Goal: Information Seeking & Learning: Check status

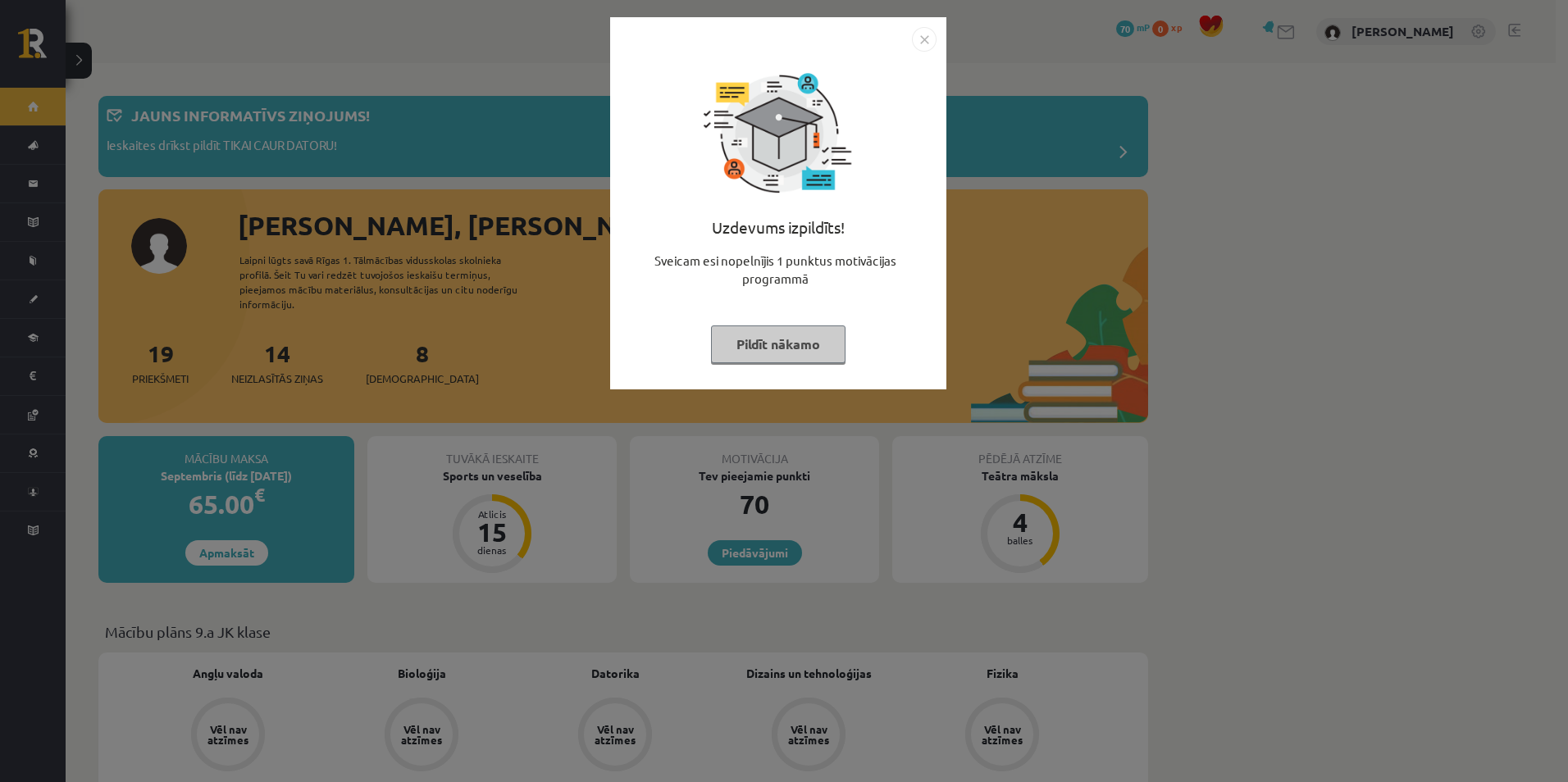
click at [915, 45] on img "Close" at bounding box center [924, 39] width 25 height 25
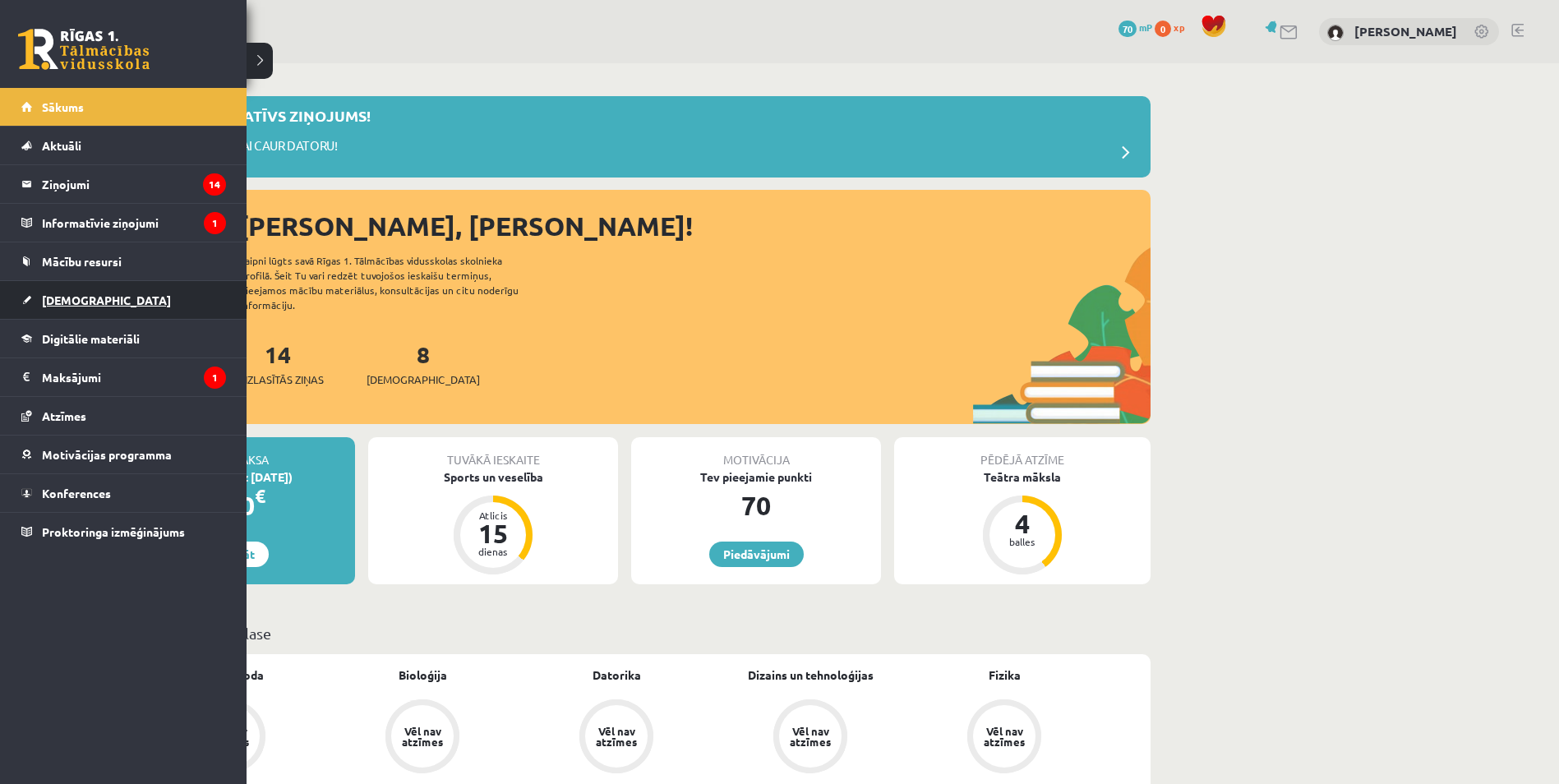
click at [53, 295] on span "[DEMOGRAPHIC_DATA]" at bounding box center [106, 300] width 129 height 15
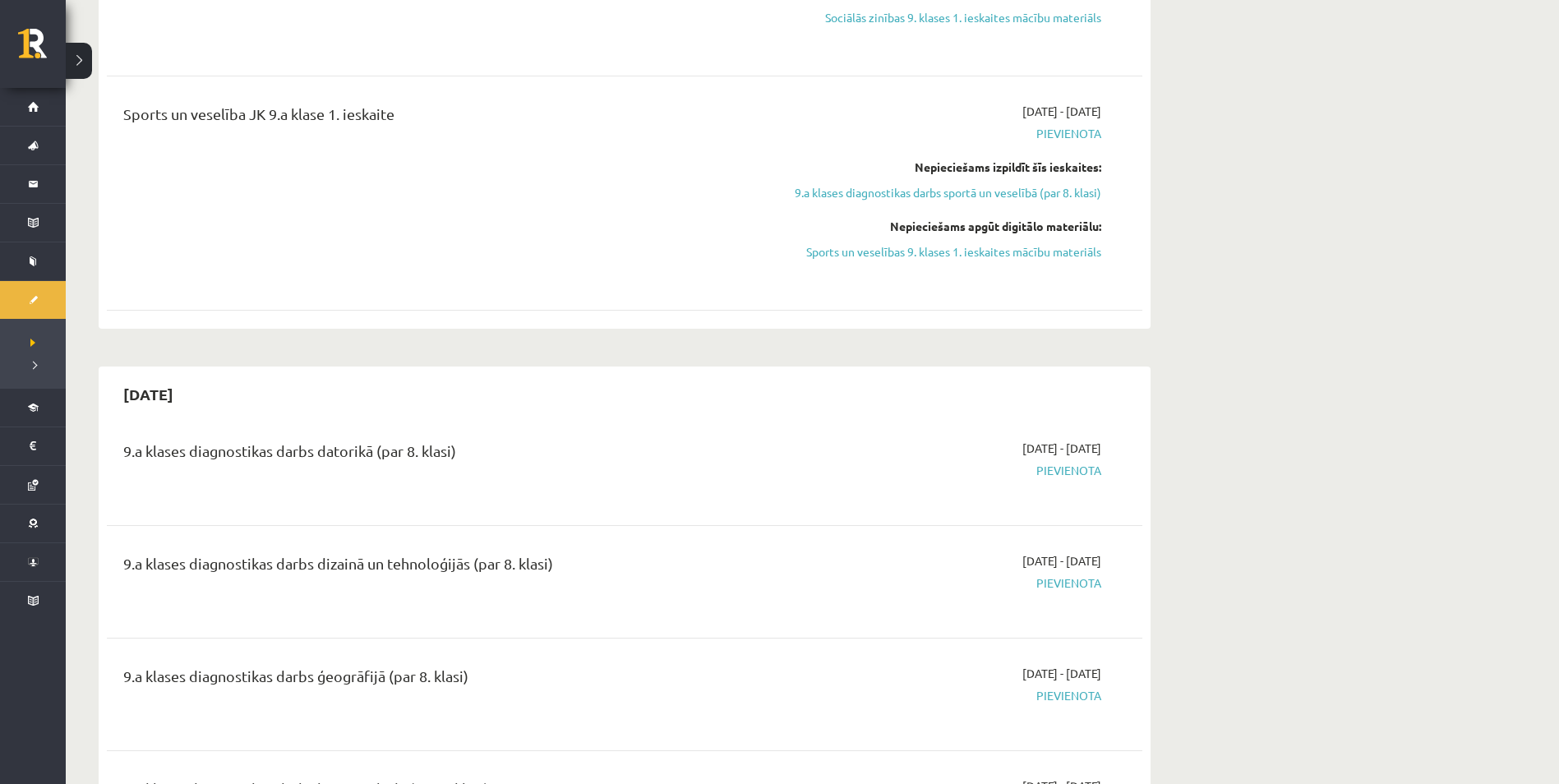
scroll to position [2465, 0]
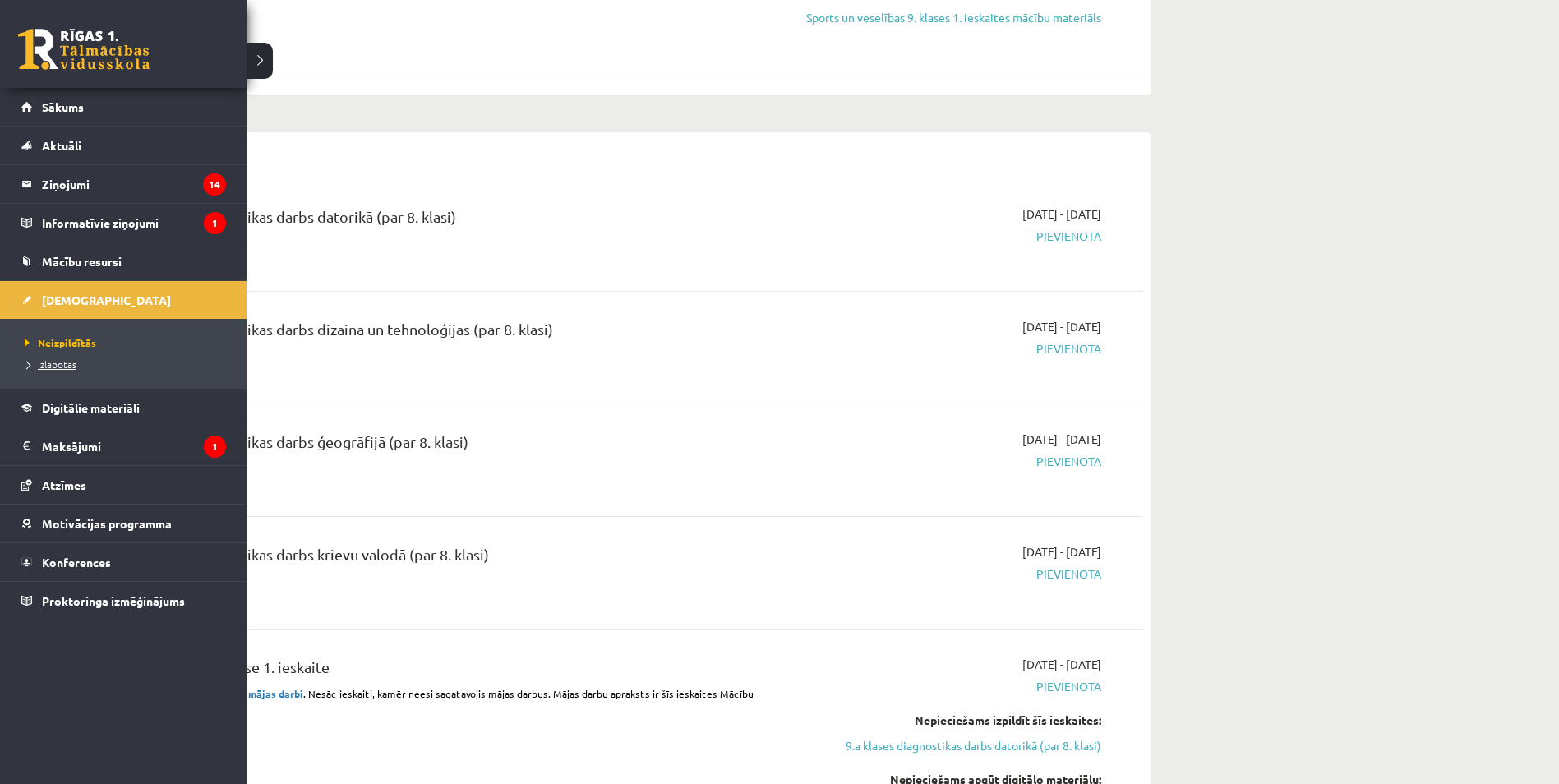
click at [66, 360] on span "Izlabotās" at bounding box center [48, 364] width 56 height 13
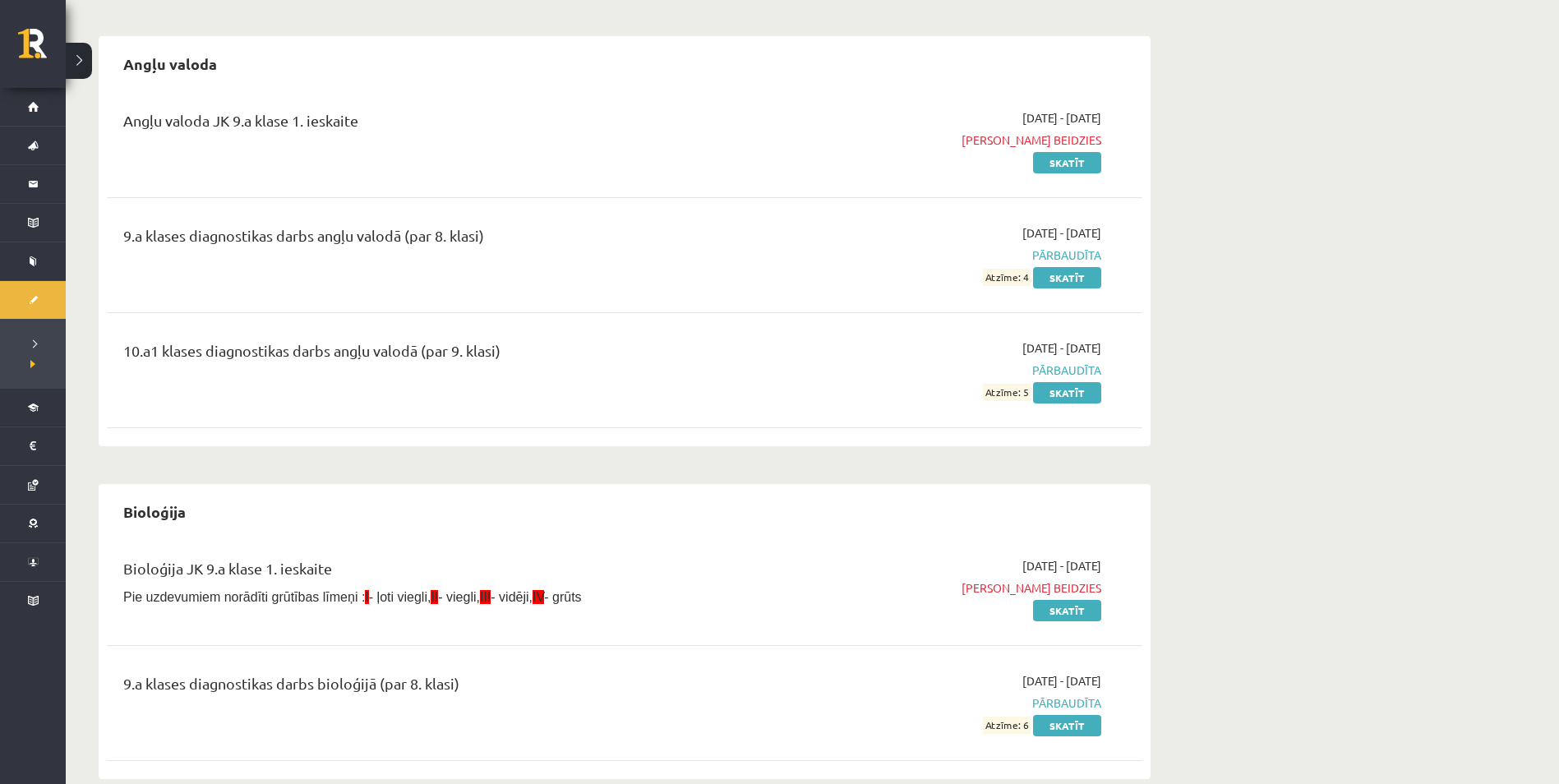
scroll to position [55, 0]
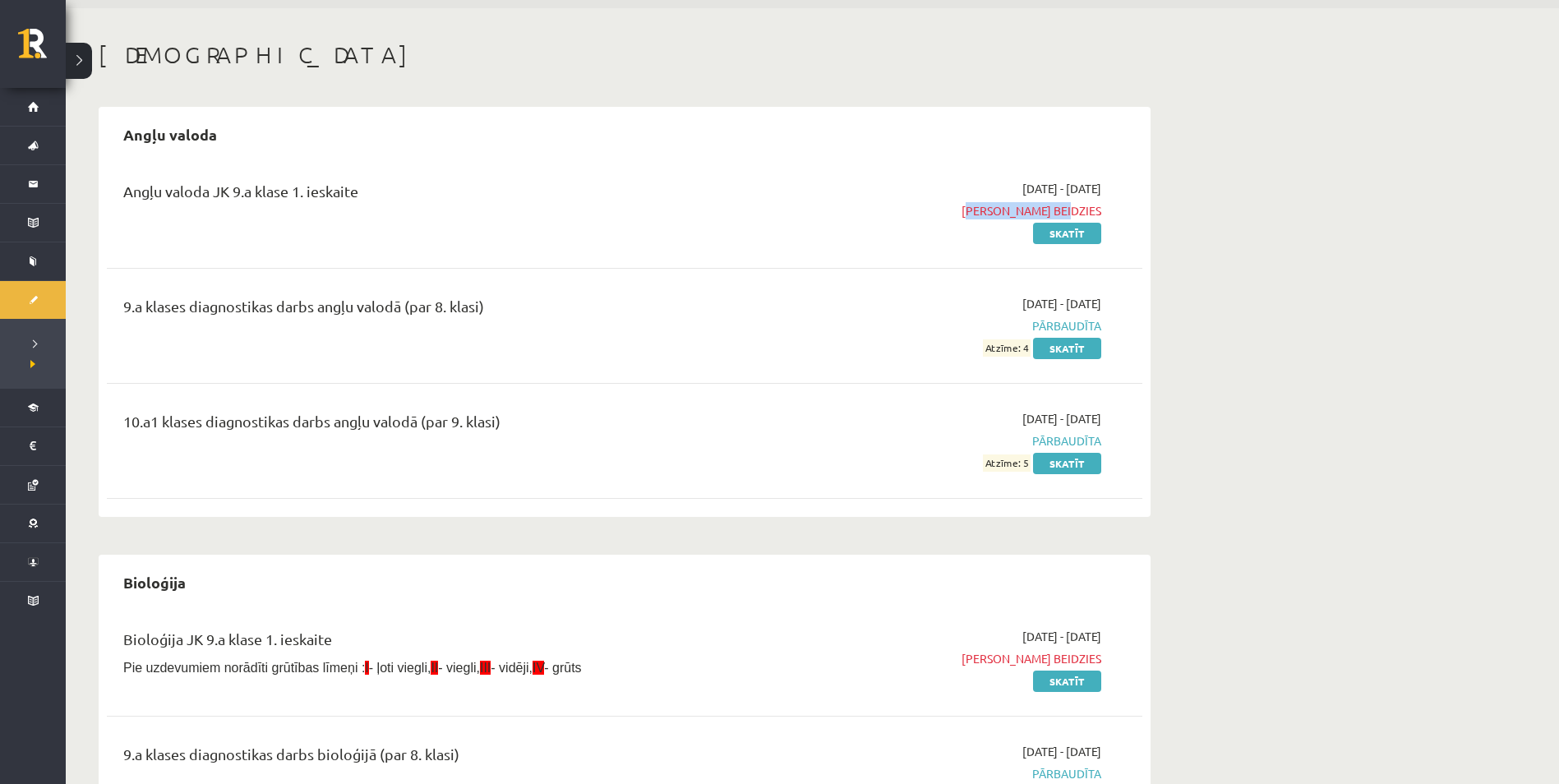
drag, startPoint x: 1011, startPoint y: 212, endPoint x: 1111, endPoint y: 203, distance: 100.4
click at [1111, 203] on div "2025-09-01 - 2025-09-15 Termiņš beidzies Skatīt" at bounding box center [947, 210] width 335 height 61
drag, startPoint x: 1111, startPoint y: 203, endPoint x: 1388, endPoint y: 66, distance: 309.0
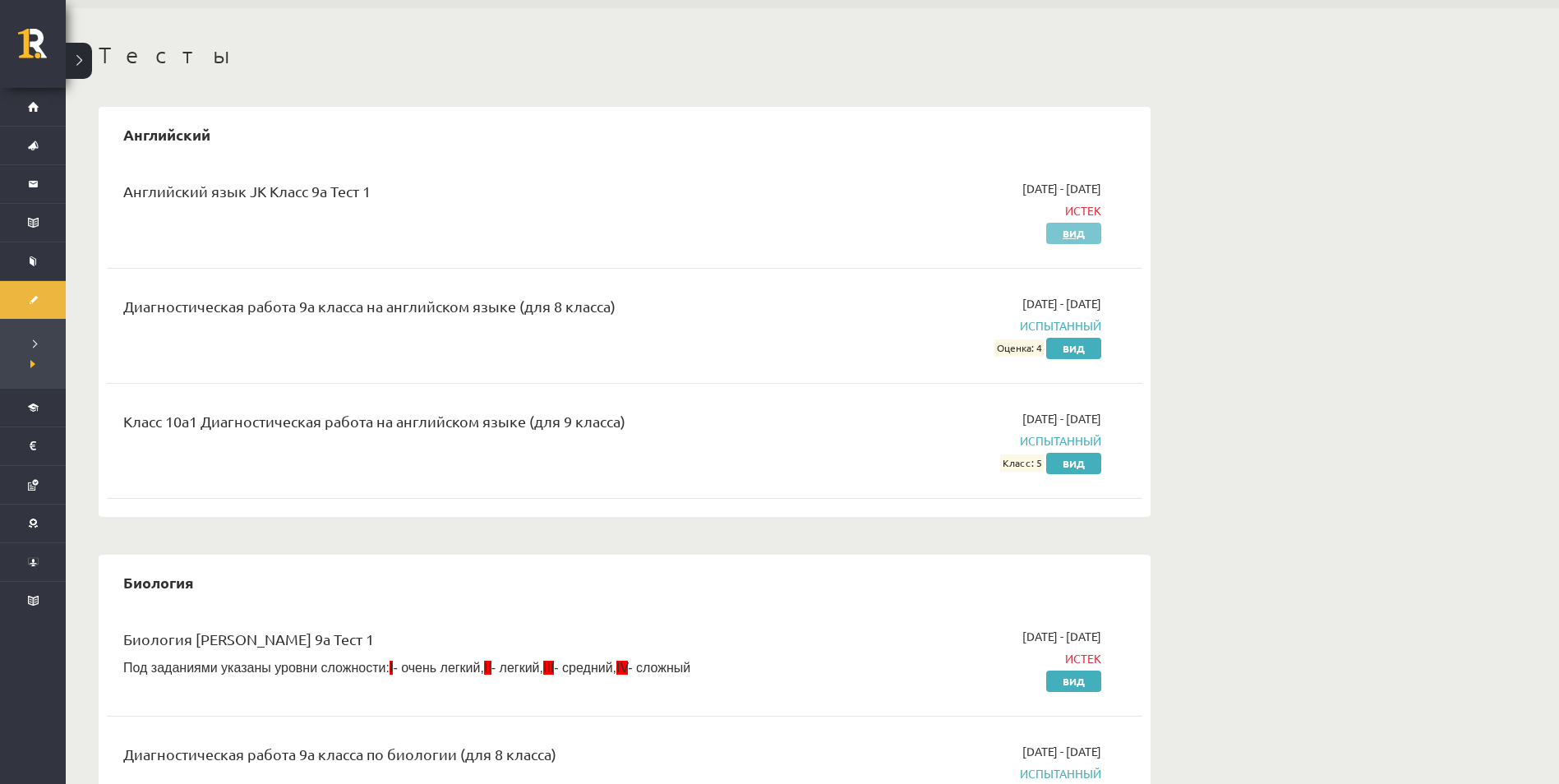
click at [1081, 233] on link "Вид" at bounding box center [1074, 232] width 55 height 21
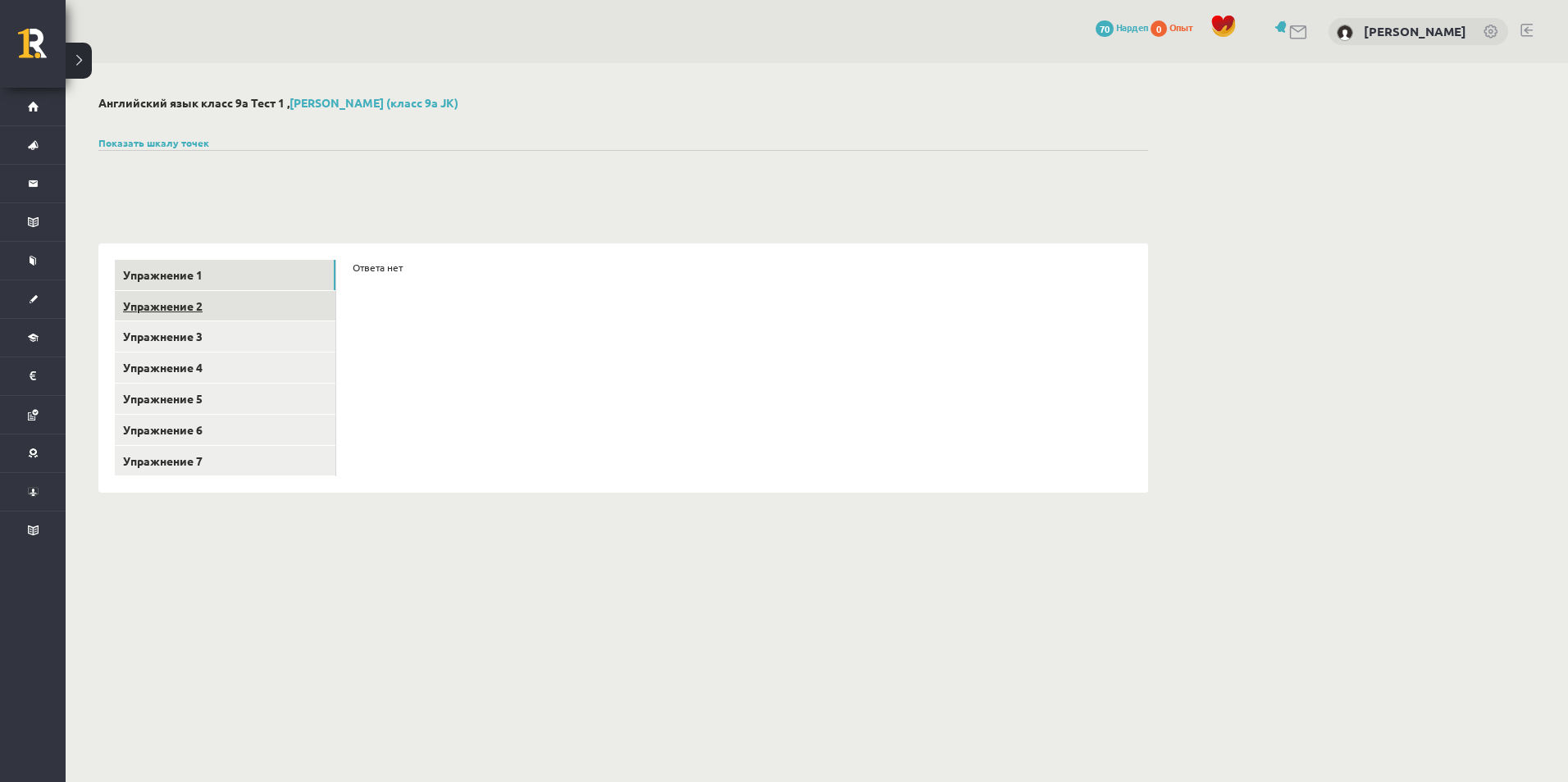
click at [204, 302] on link "Упражнение 2" at bounding box center [225, 306] width 221 height 30
click at [191, 328] on link "Упражнение 3" at bounding box center [225, 336] width 221 height 30
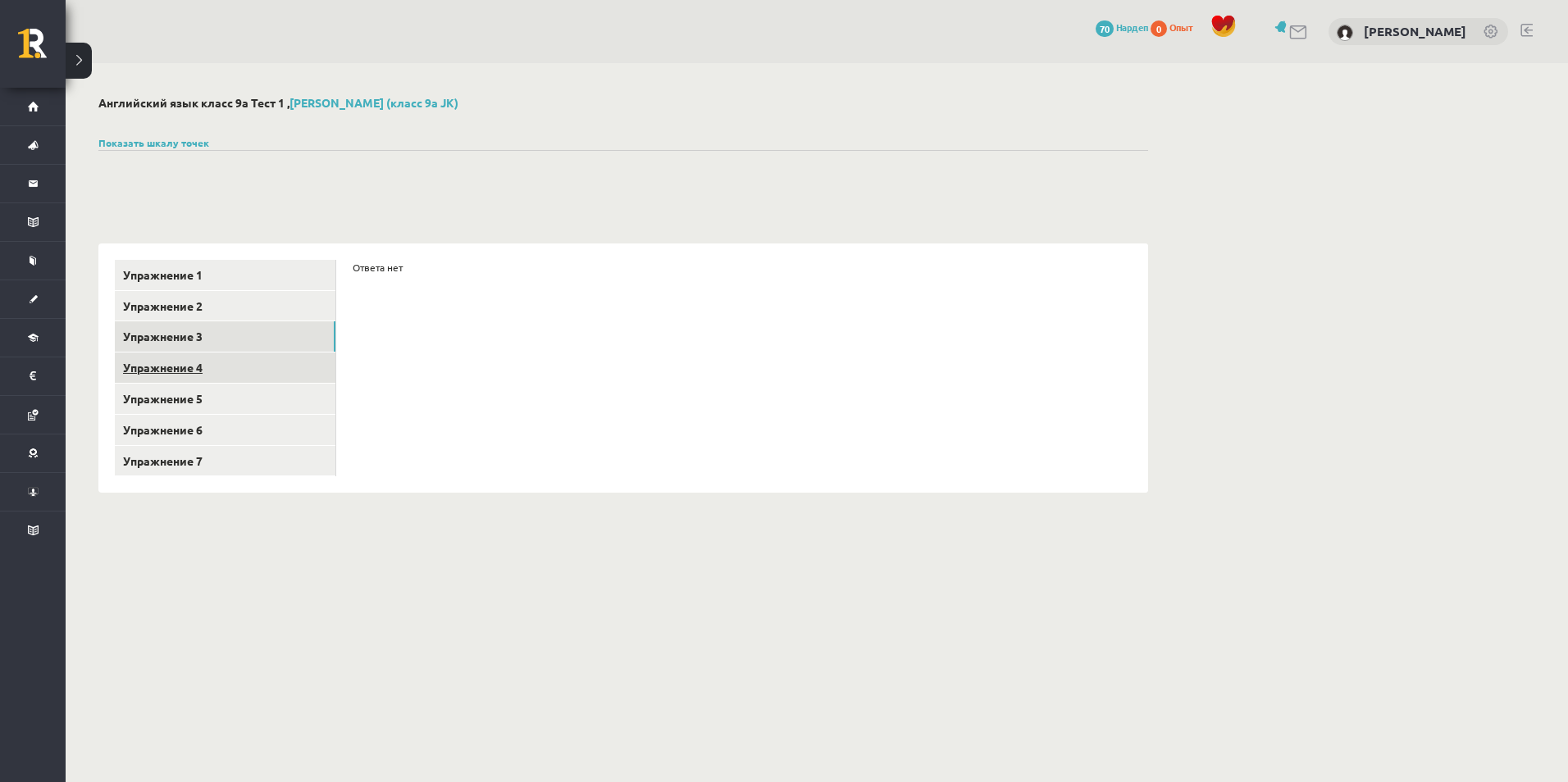
click at [192, 372] on link "Упражнение 4" at bounding box center [225, 367] width 221 height 30
click at [191, 399] on link "Упражнение 5" at bounding box center [225, 398] width 221 height 30
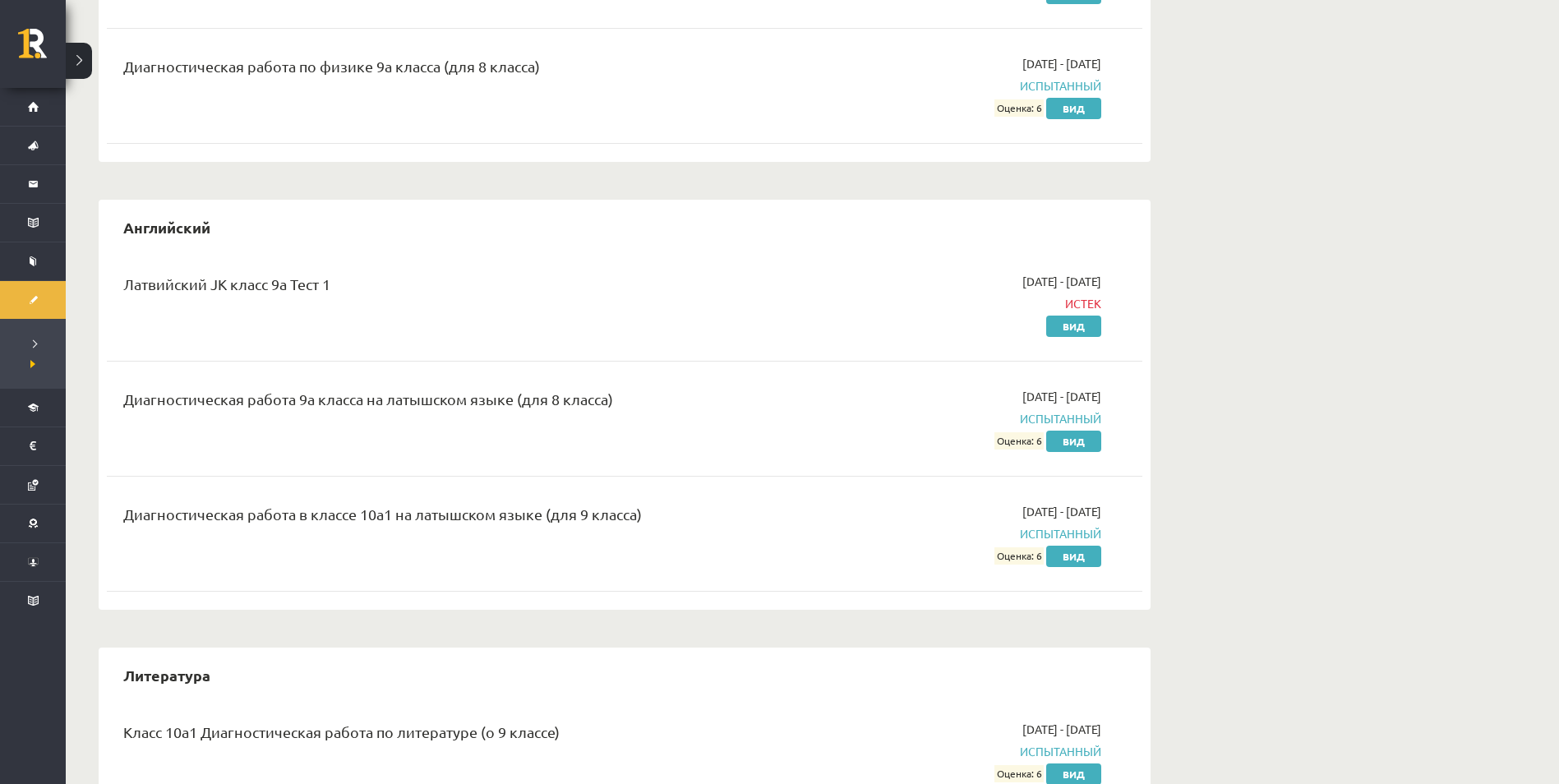
scroll to position [876, 0]
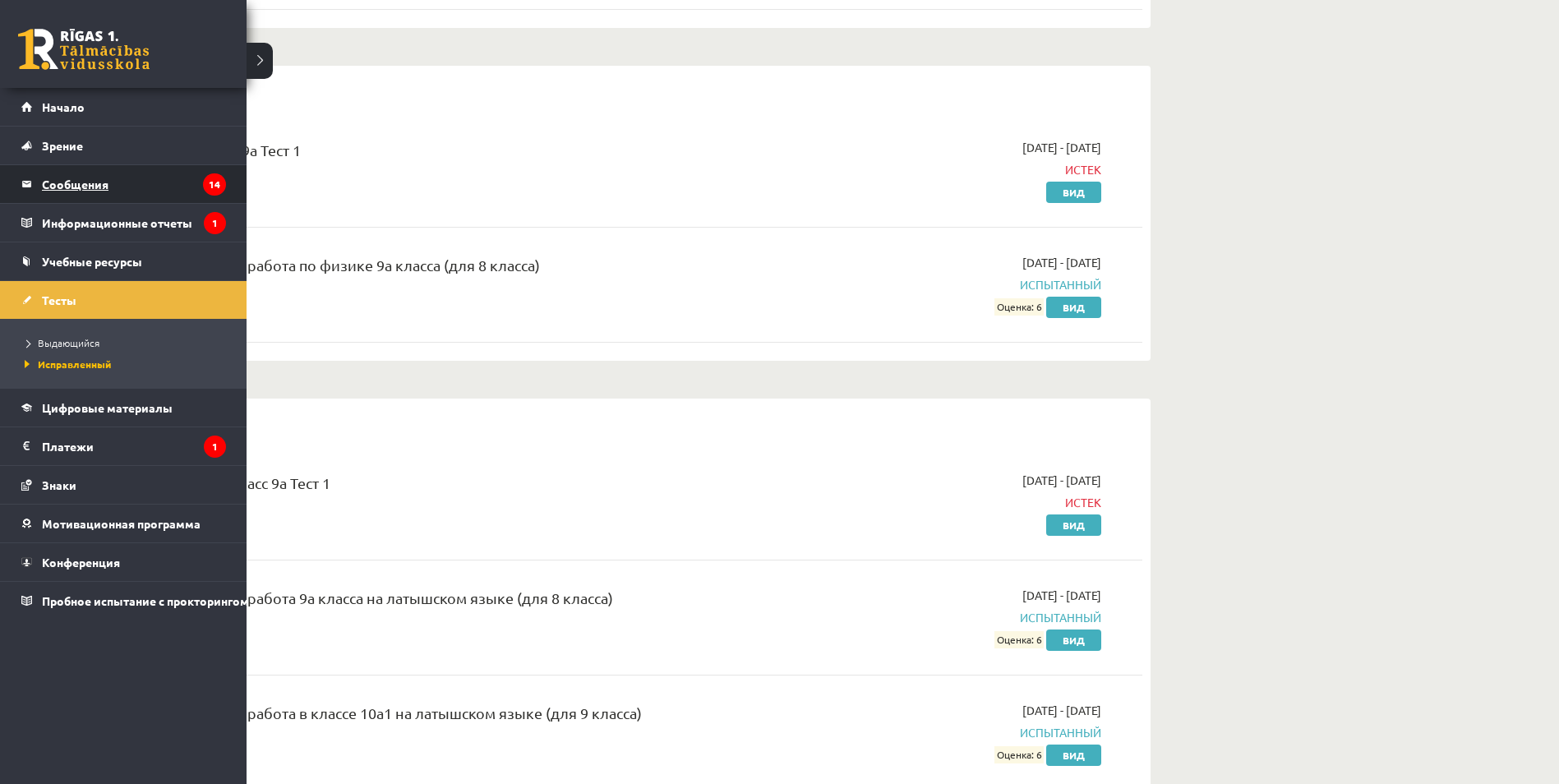
click at [73, 190] on font "Сообщения" at bounding box center [75, 184] width 67 height 15
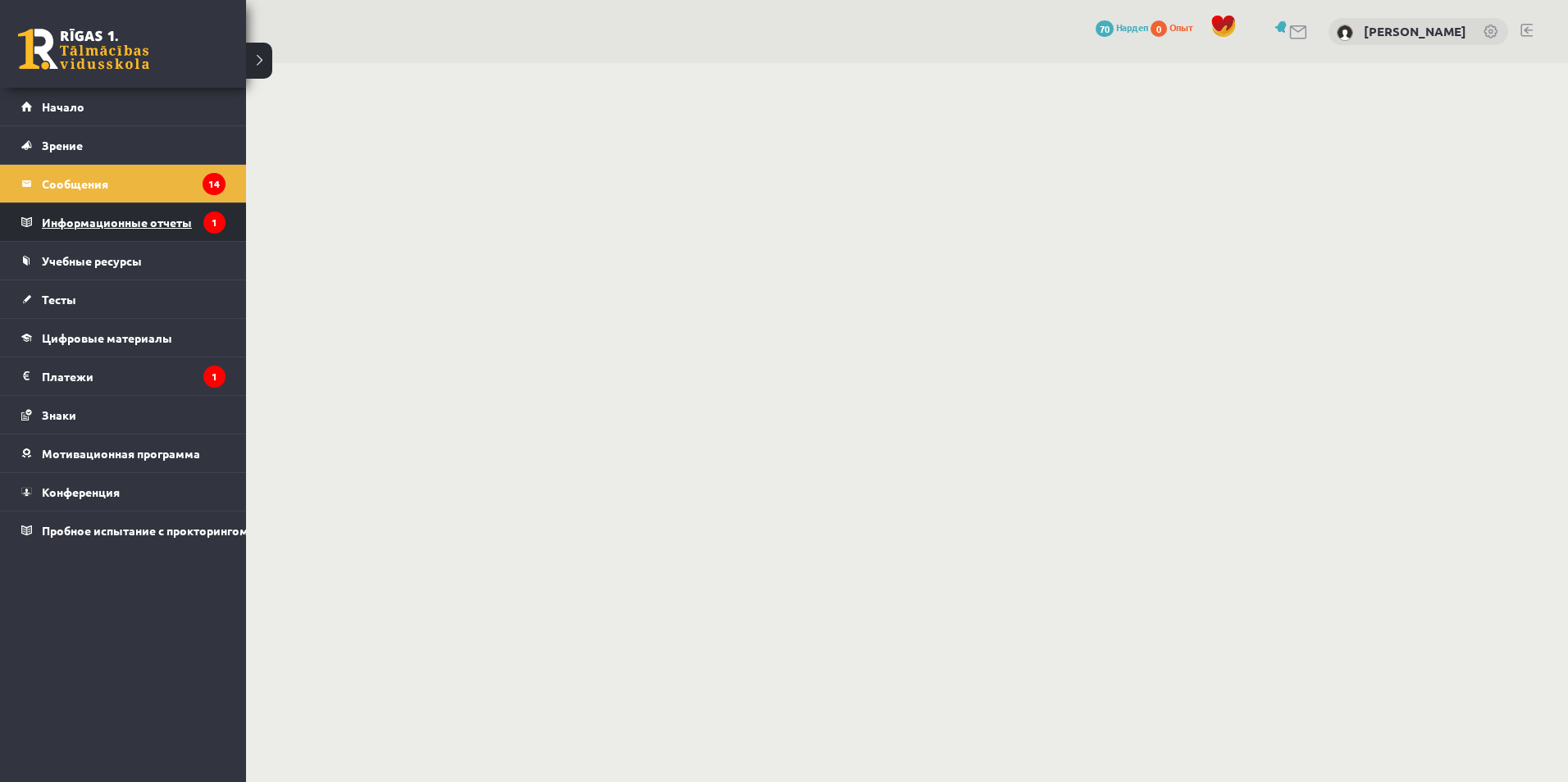
click at [142, 222] on font "Информационные отчеты" at bounding box center [117, 222] width 150 height 15
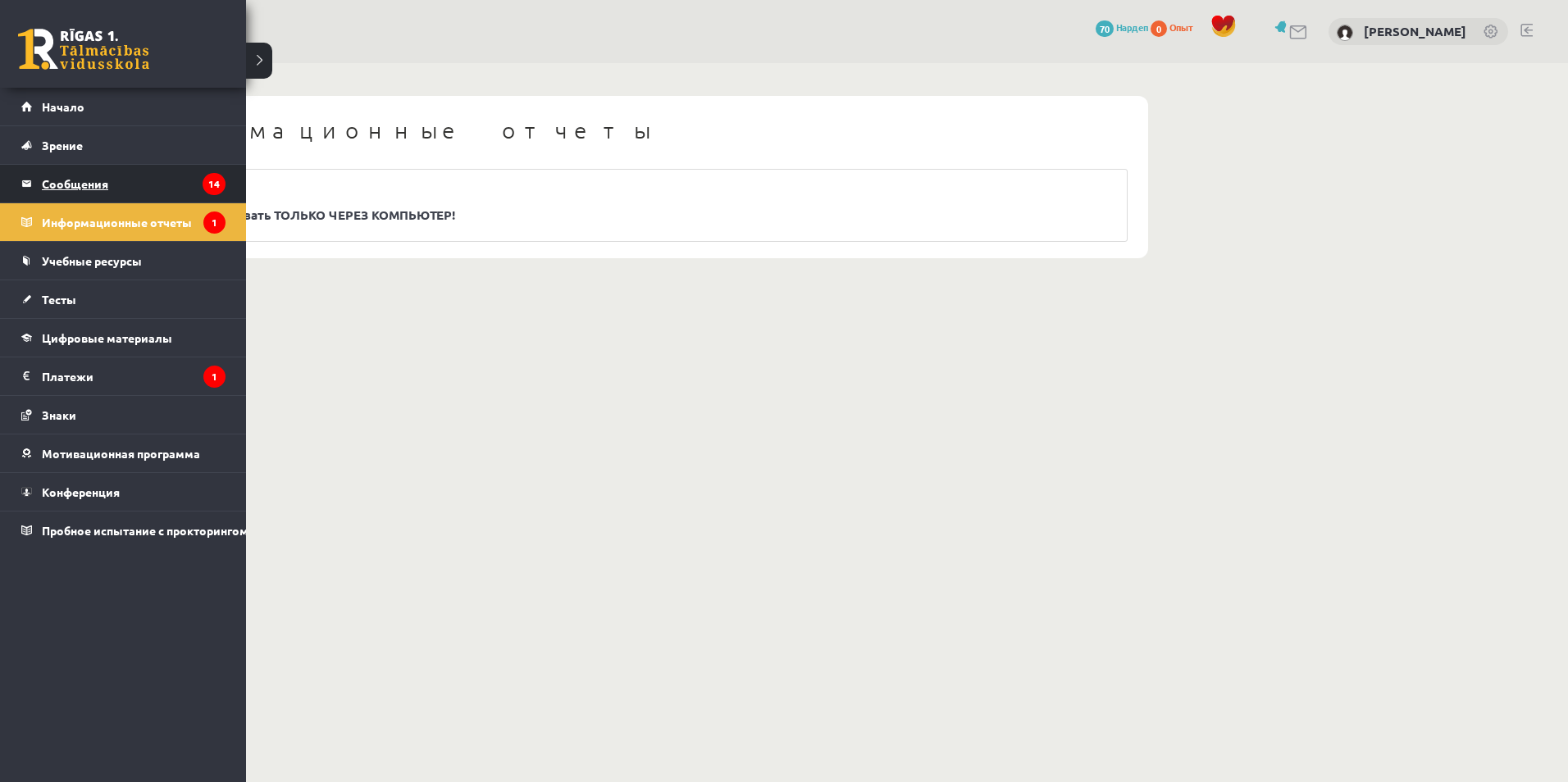
click at [66, 190] on font "Сообщения" at bounding box center [75, 183] width 67 height 15
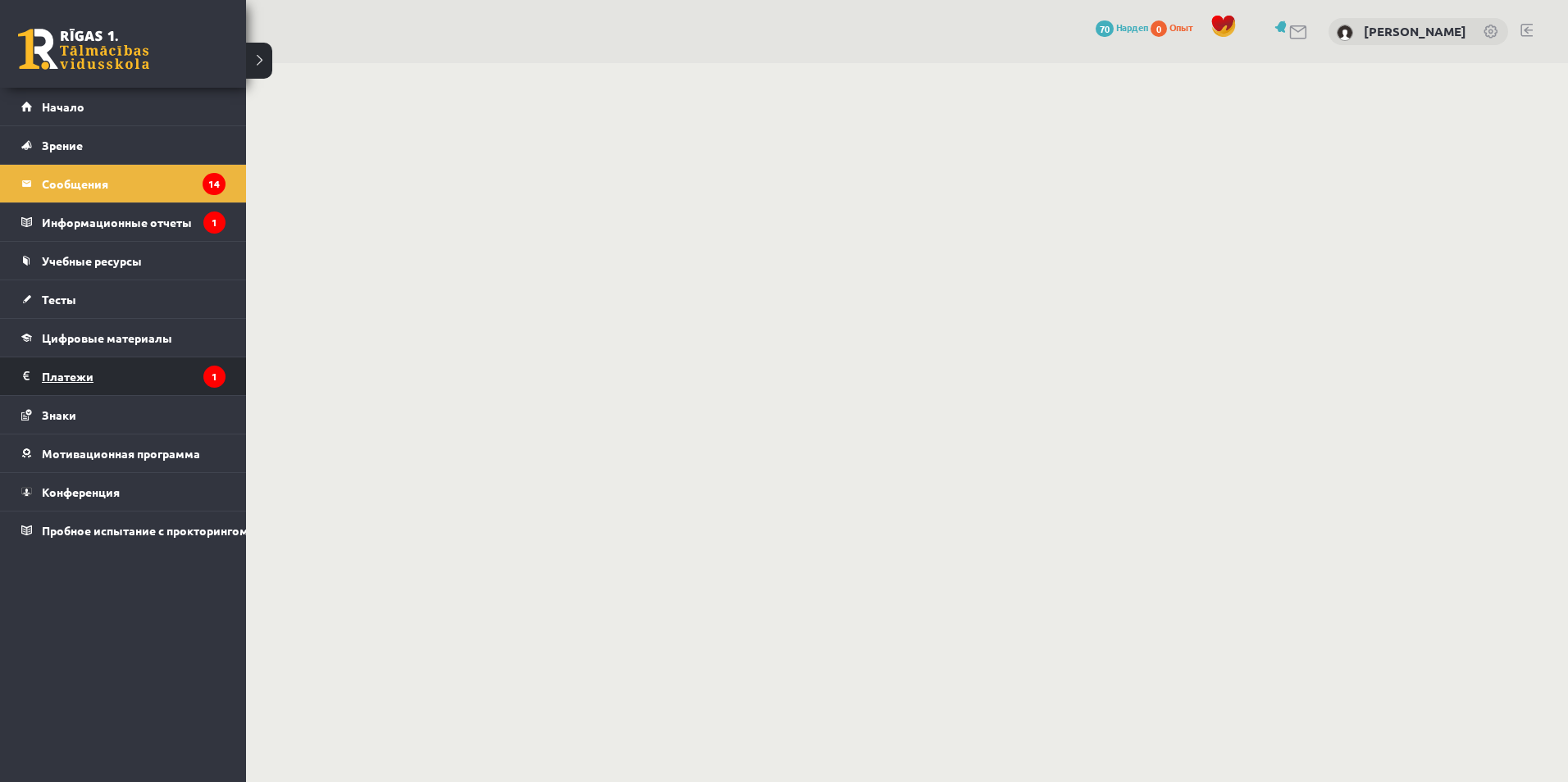
click at [78, 375] on font "Платежи" at bounding box center [68, 376] width 52 height 15
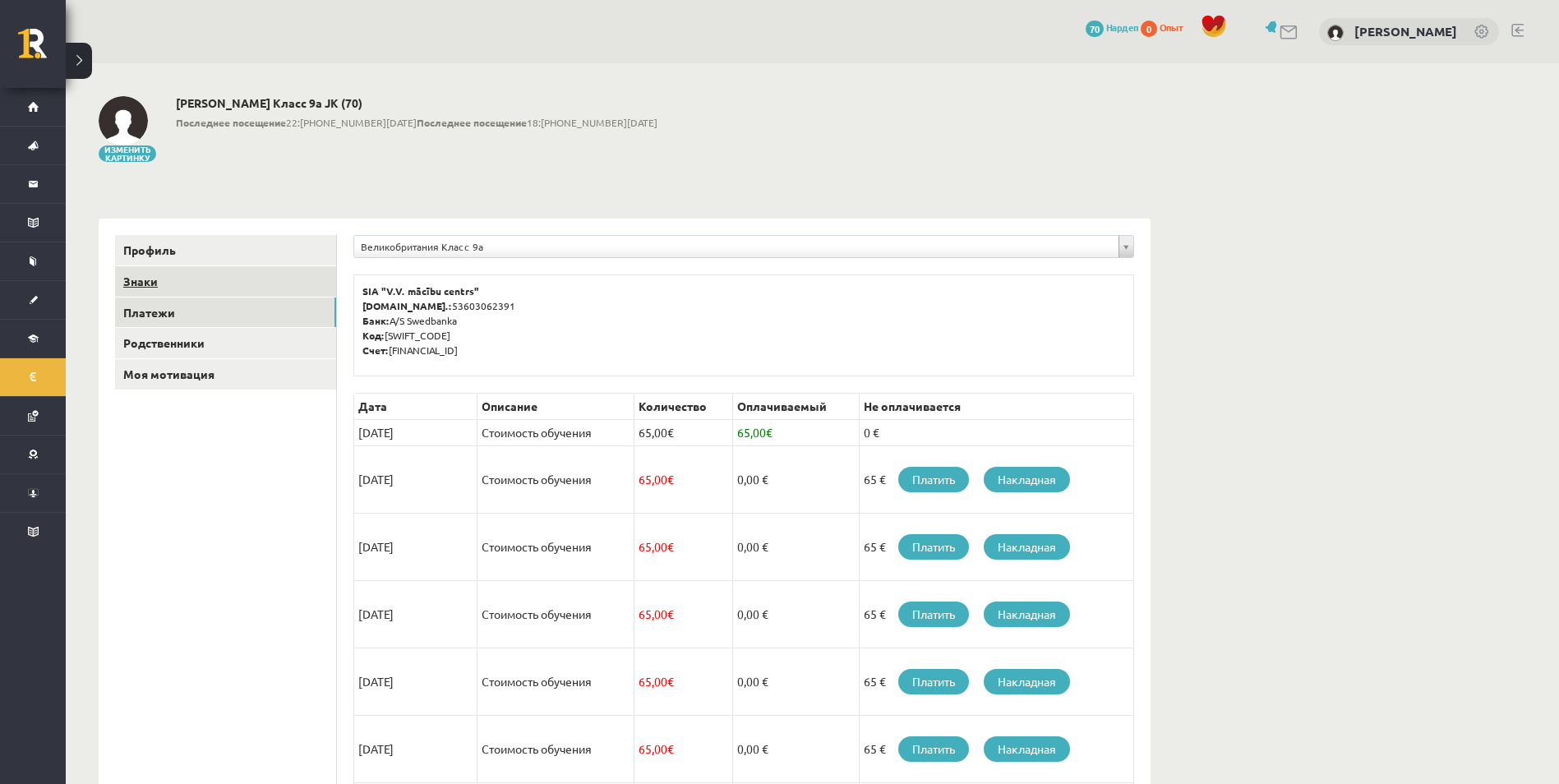
click at [149, 272] on link "Знаки" at bounding box center [226, 281] width 221 height 30
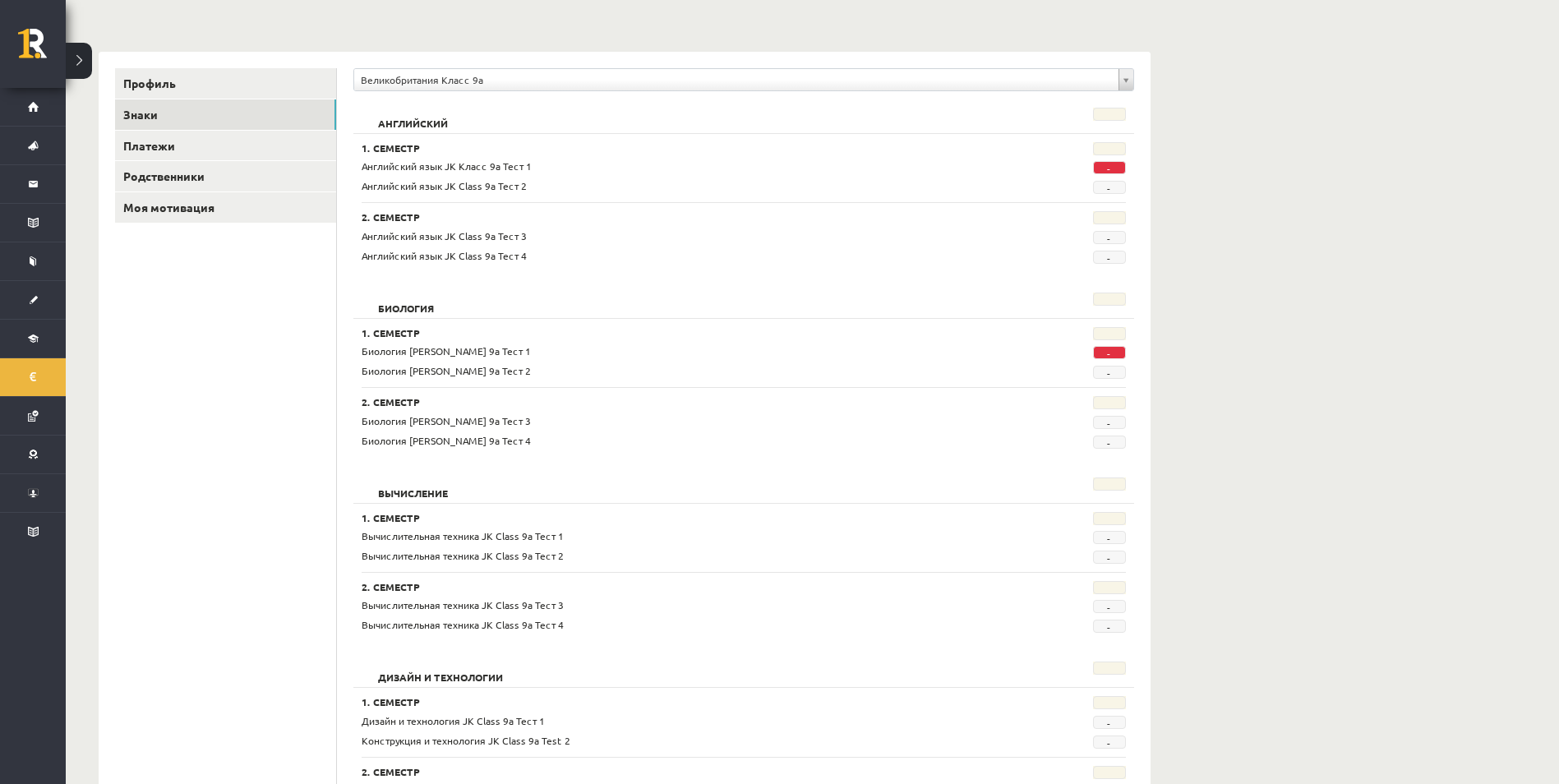
scroll to position [82, 0]
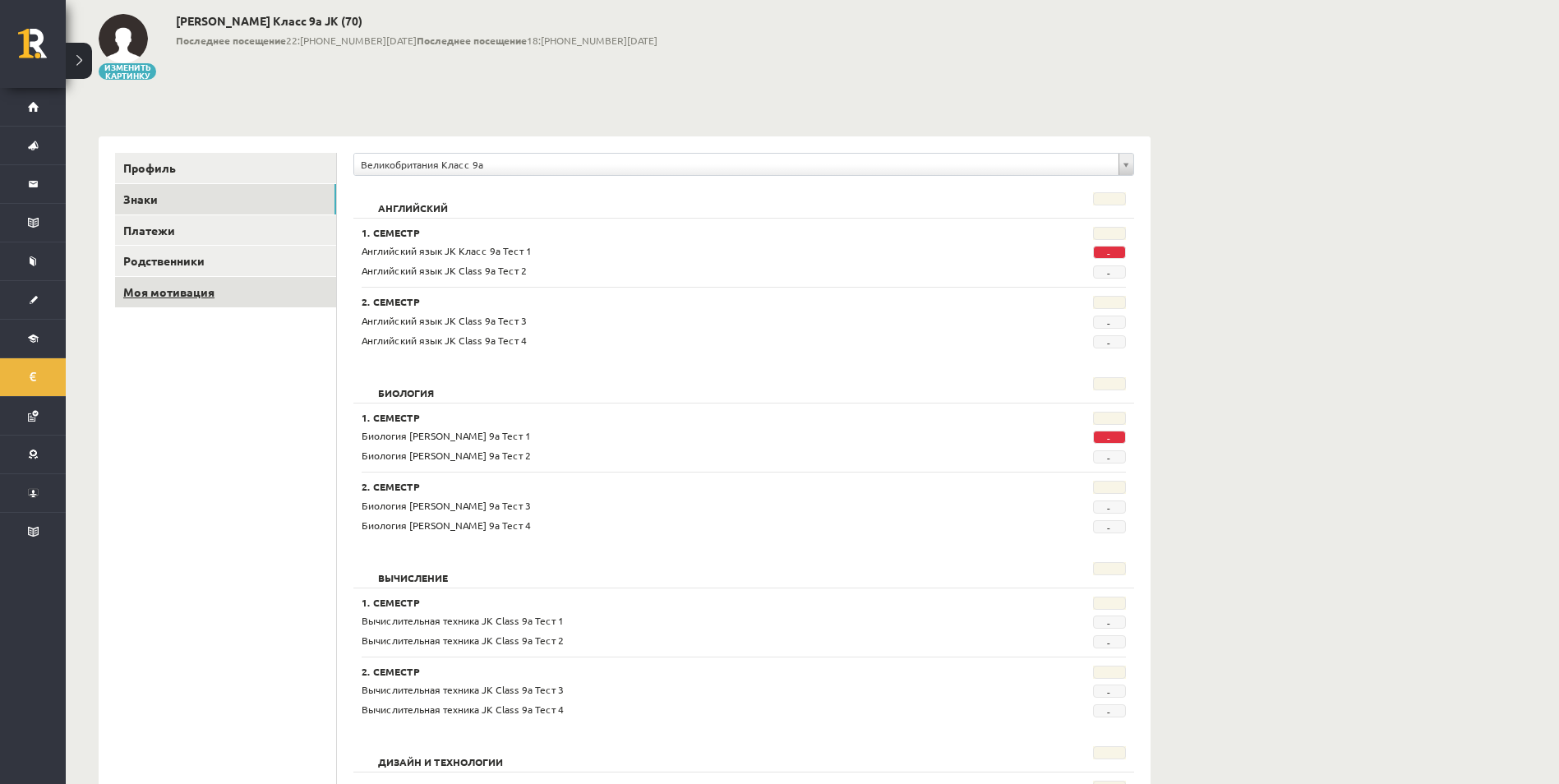
click at [172, 297] on link "Моя мотивация" at bounding box center [226, 292] width 221 height 30
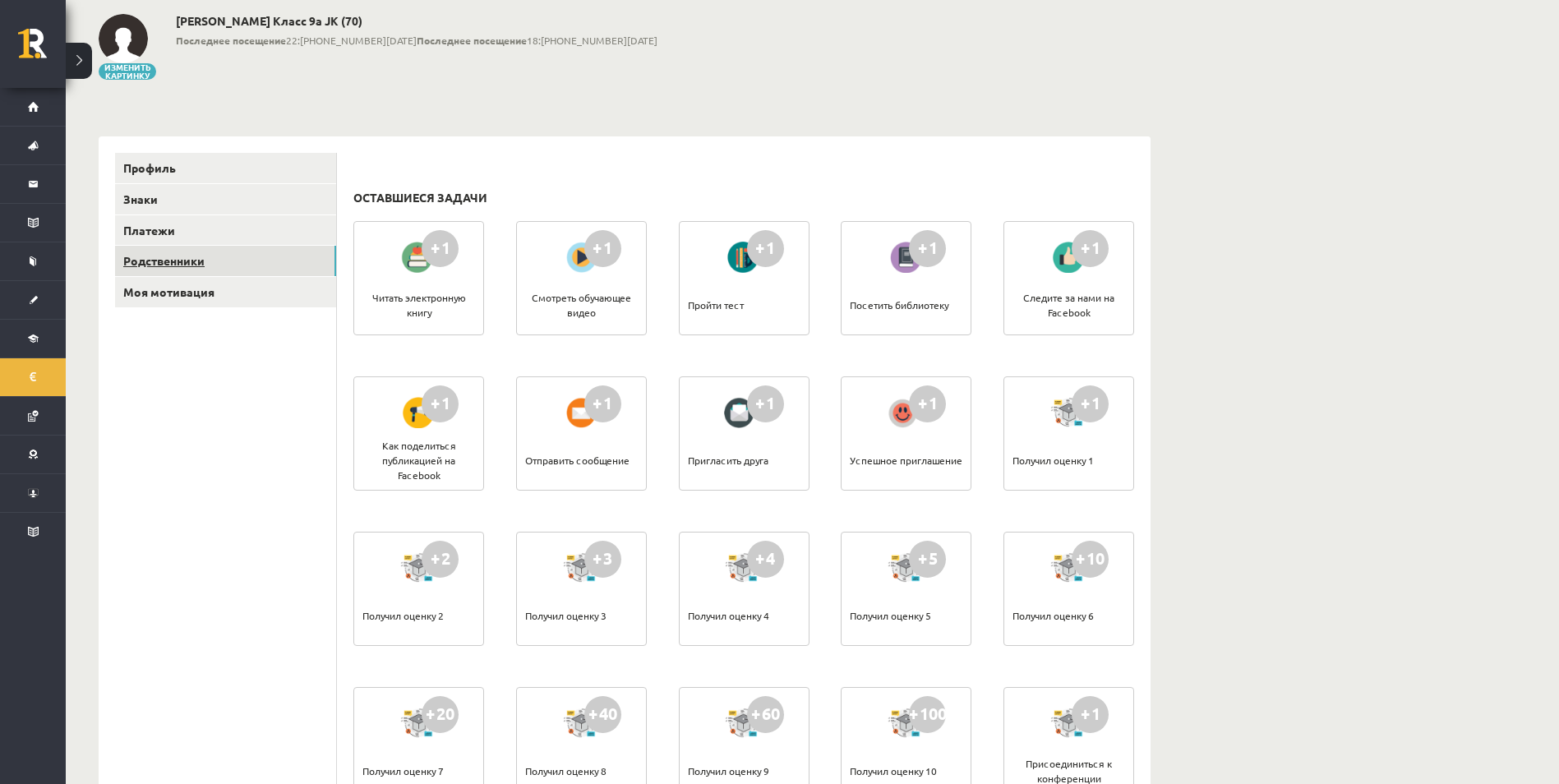
click at [149, 257] on link "Родственники" at bounding box center [226, 261] width 221 height 30
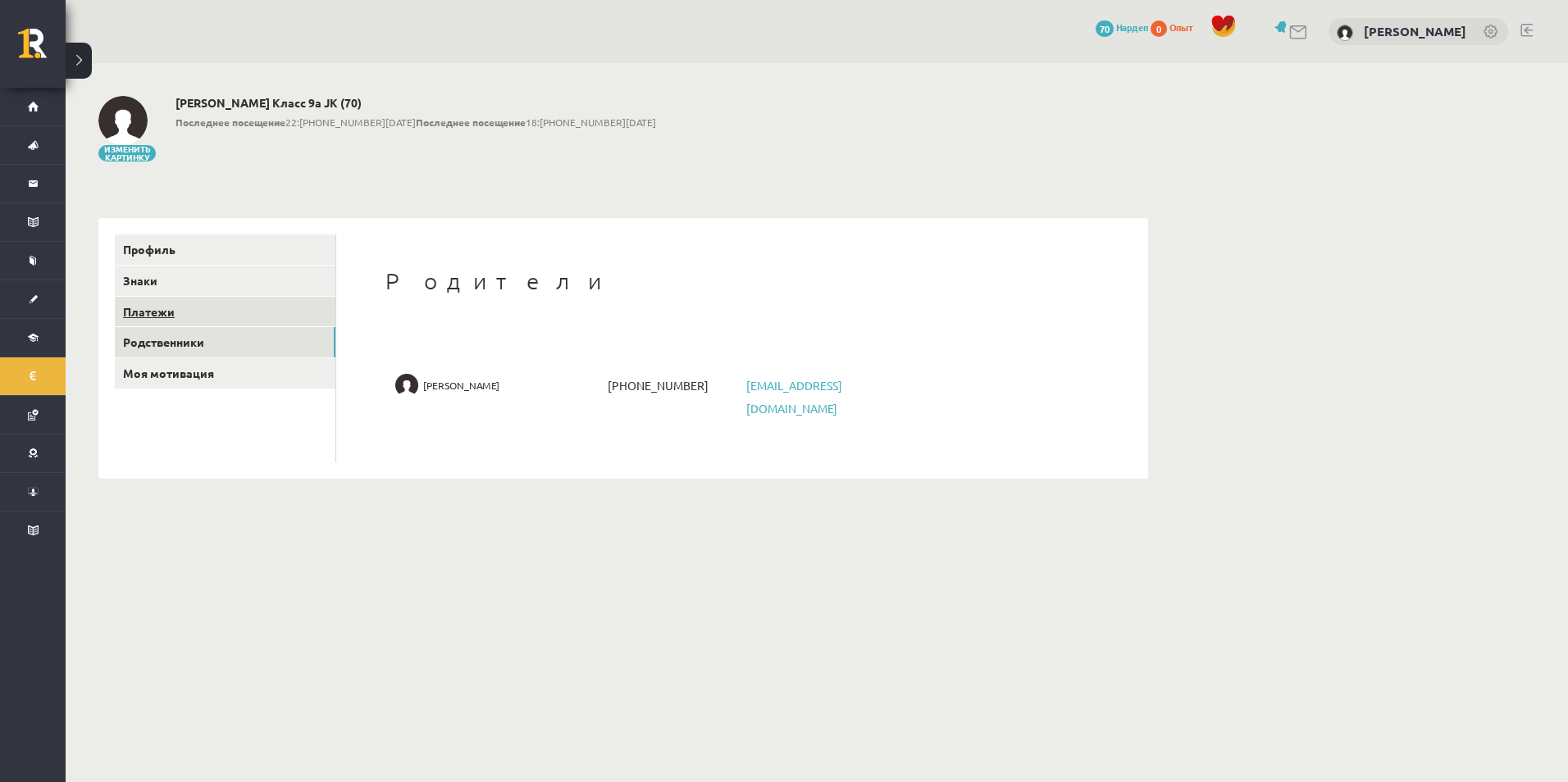
click at [149, 314] on link "Платежи" at bounding box center [225, 311] width 221 height 30
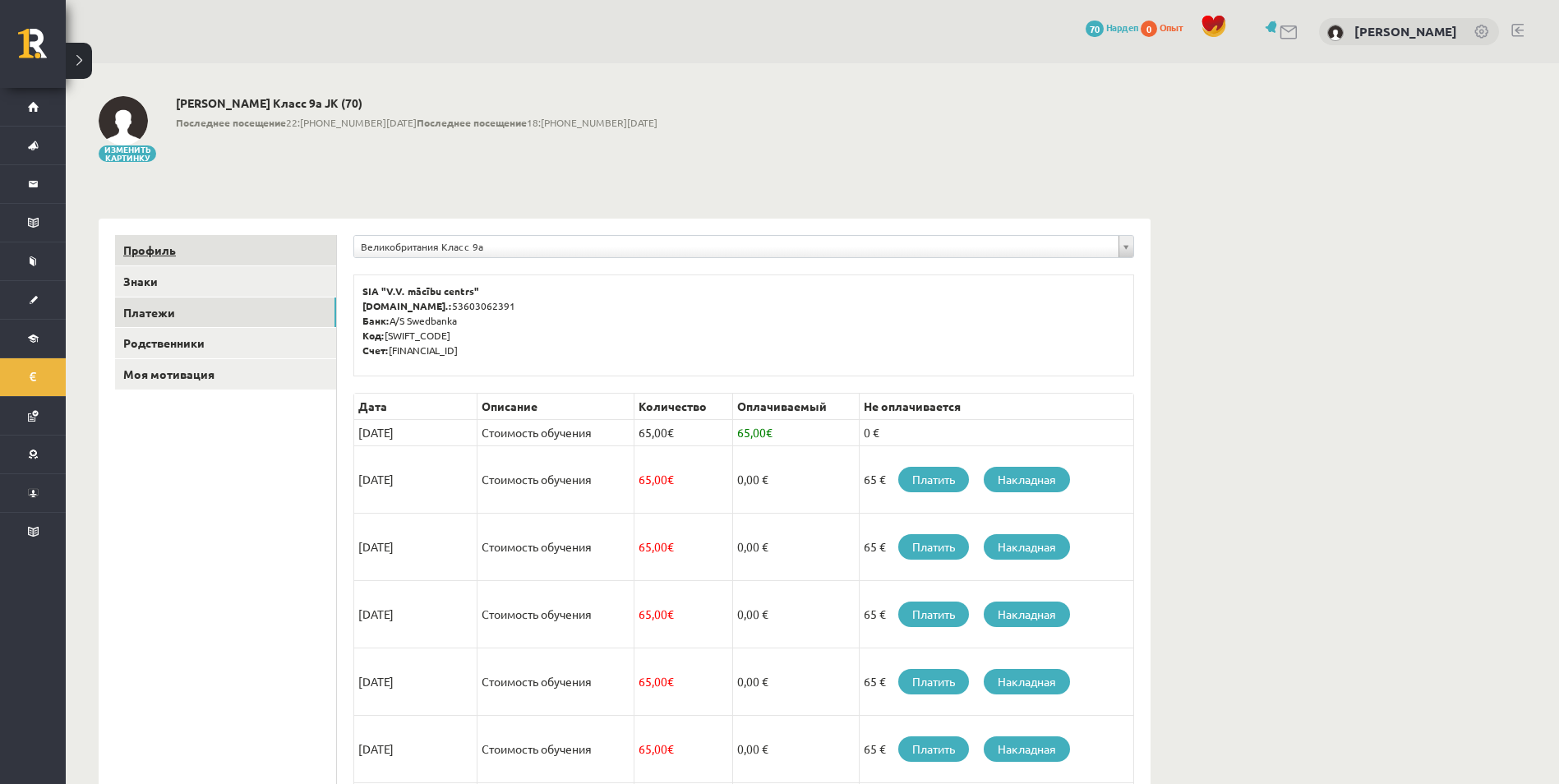
click at [143, 245] on link "Профиль" at bounding box center [226, 250] width 221 height 30
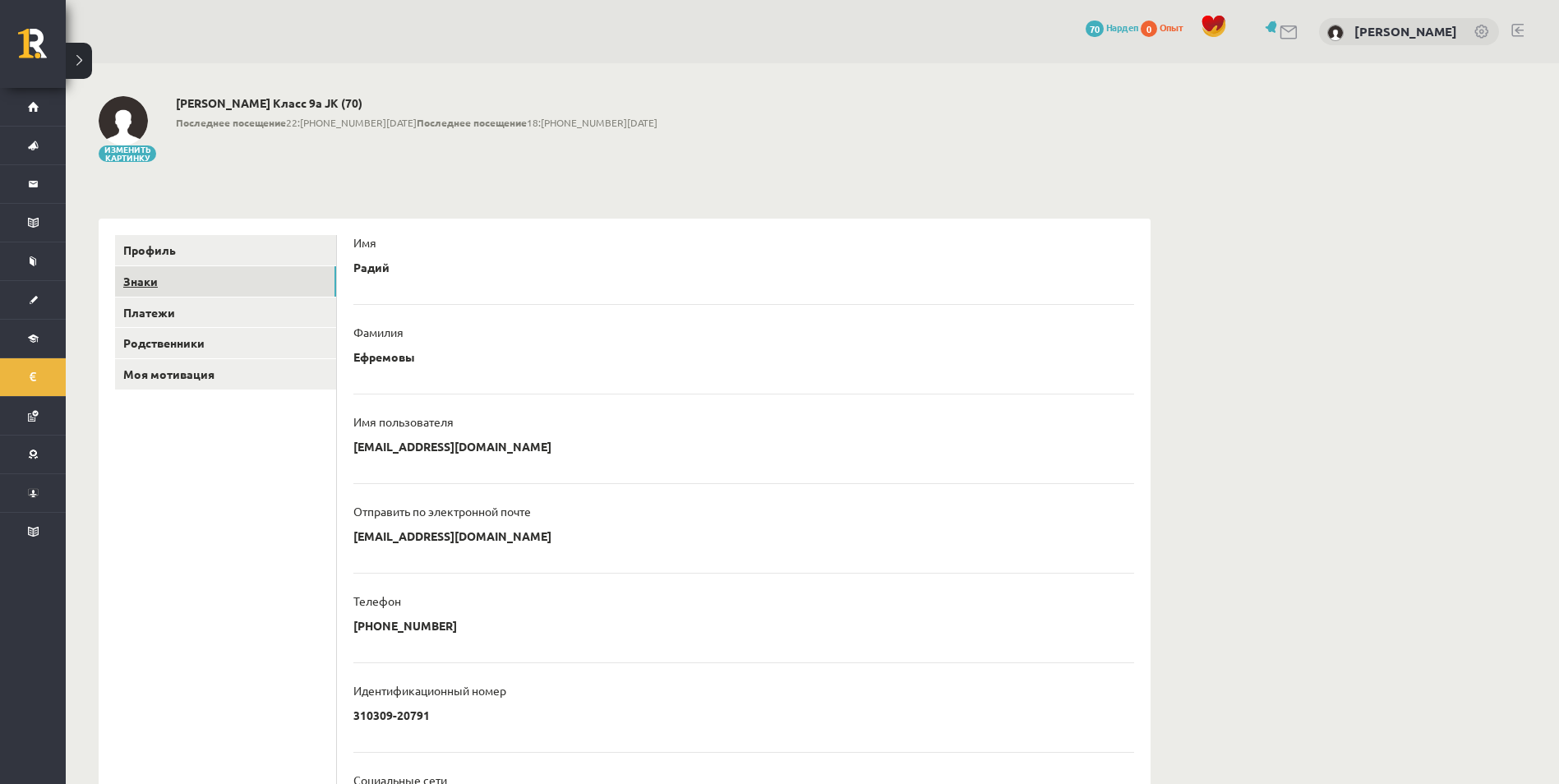
click at [148, 285] on link "Знаки" at bounding box center [226, 281] width 221 height 30
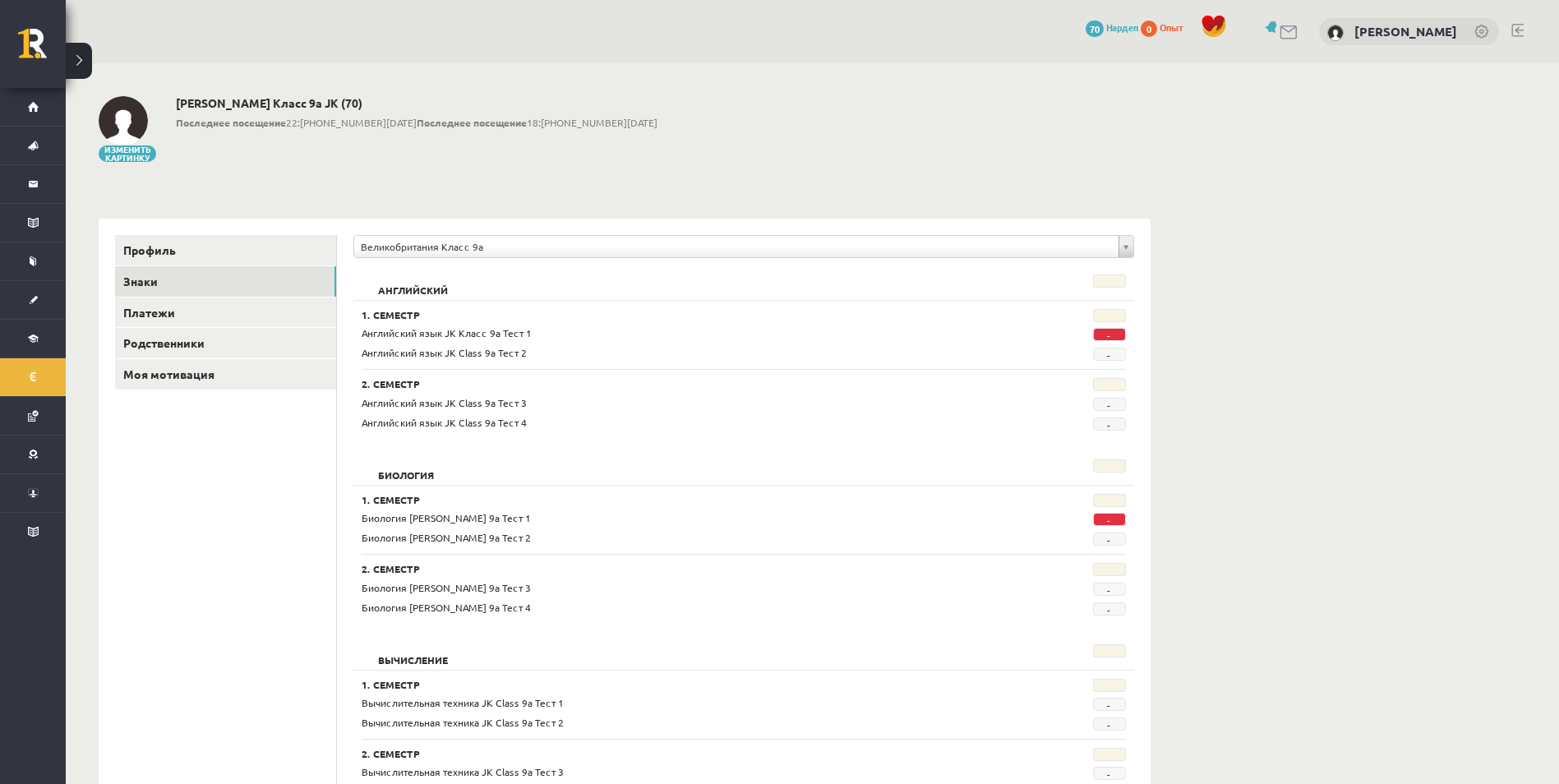
click at [1111, 335] on span "-" at bounding box center [1110, 334] width 33 height 13
click at [1120, 336] on span "-" at bounding box center [1110, 334] width 33 height 13
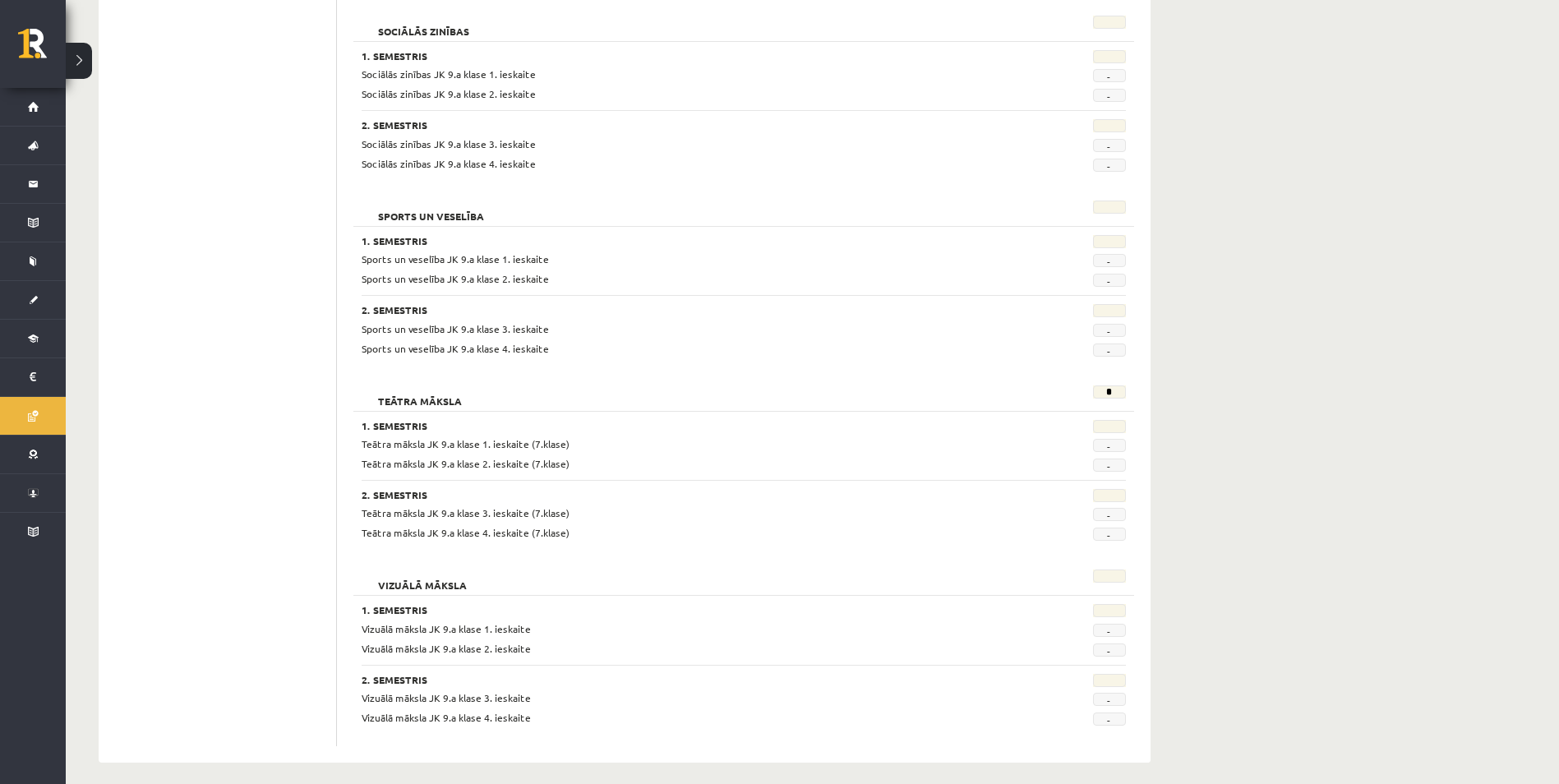
scroll to position [2852, 0]
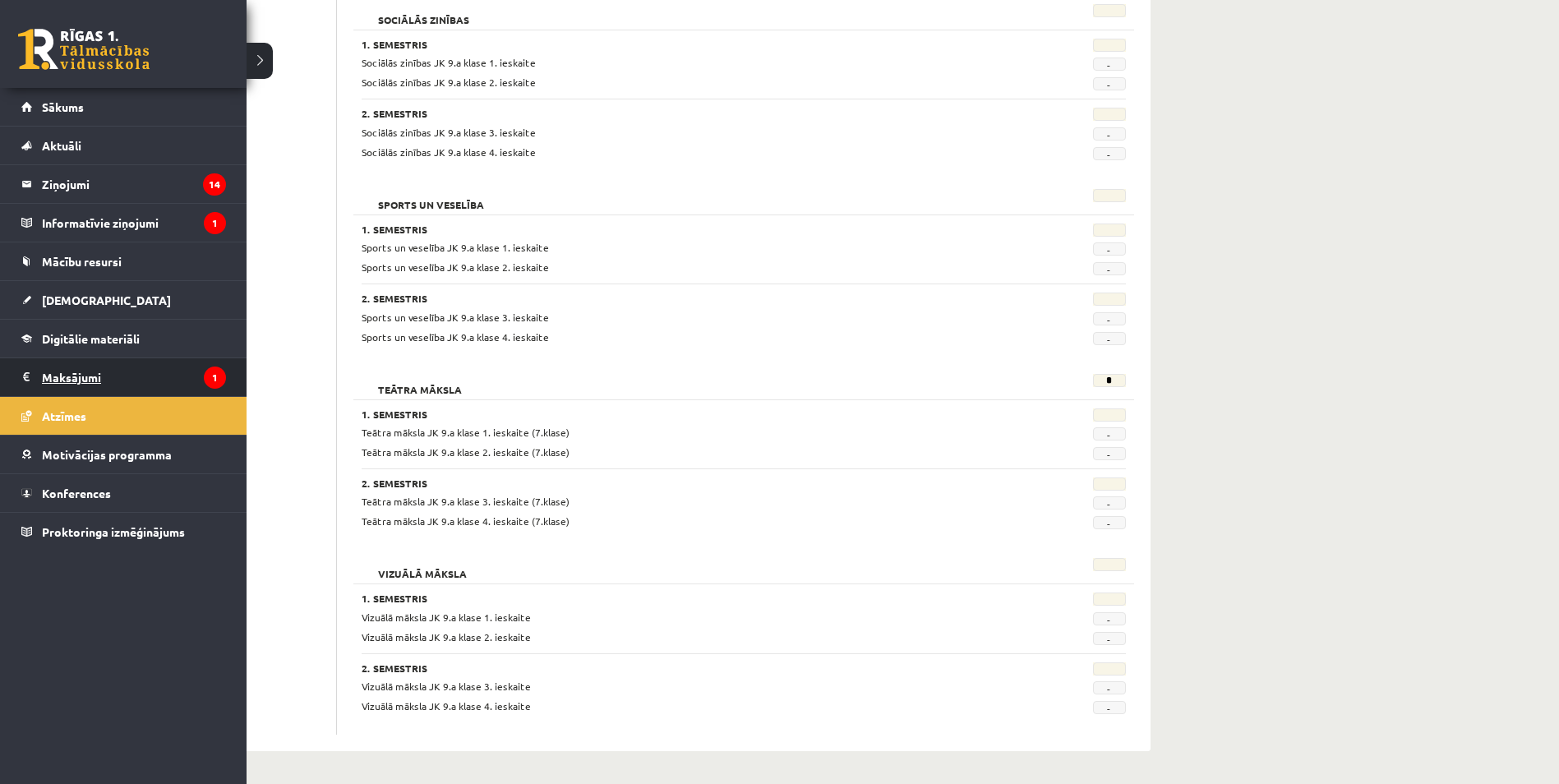
click at [42, 380] on link "Maksājumi 1" at bounding box center [124, 377] width 205 height 38
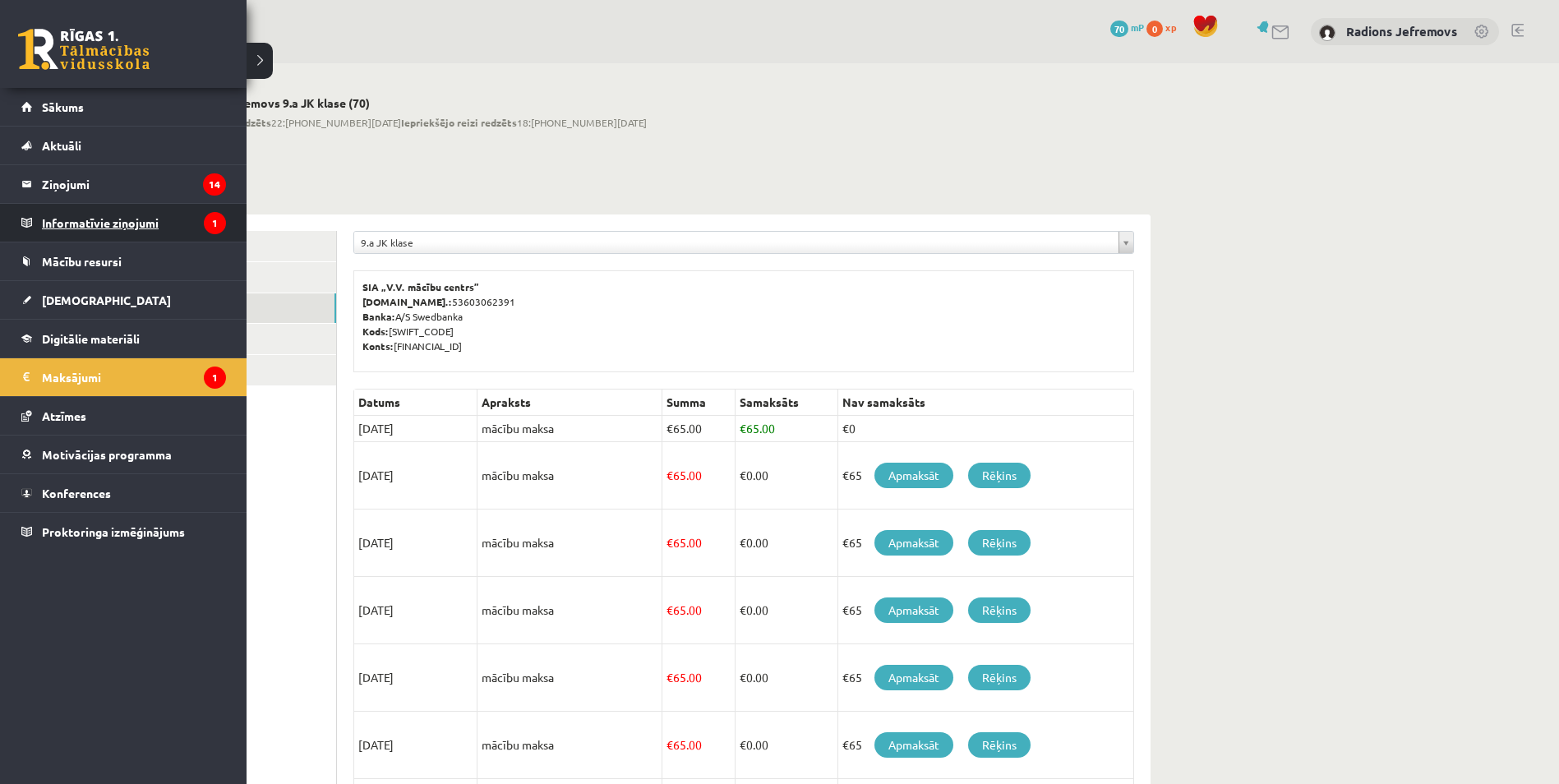
click at [77, 221] on legend "Informatīvie ziņojumi 1" at bounding box center [134, 222] width 184 height 38
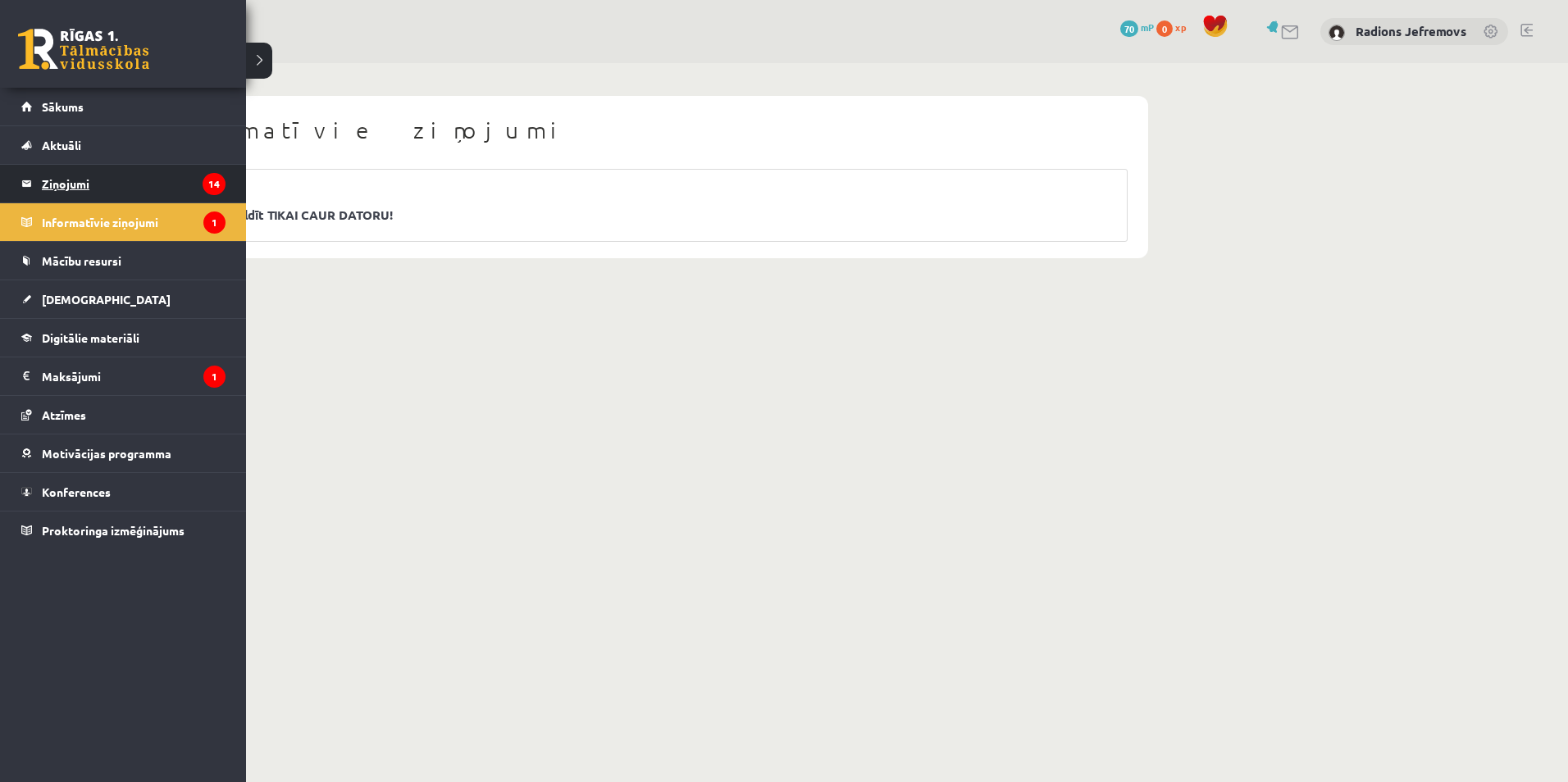
click at [57, 188] on legend "Ziņojumi 14" at bounding box center [133, 183] width 183 height 37
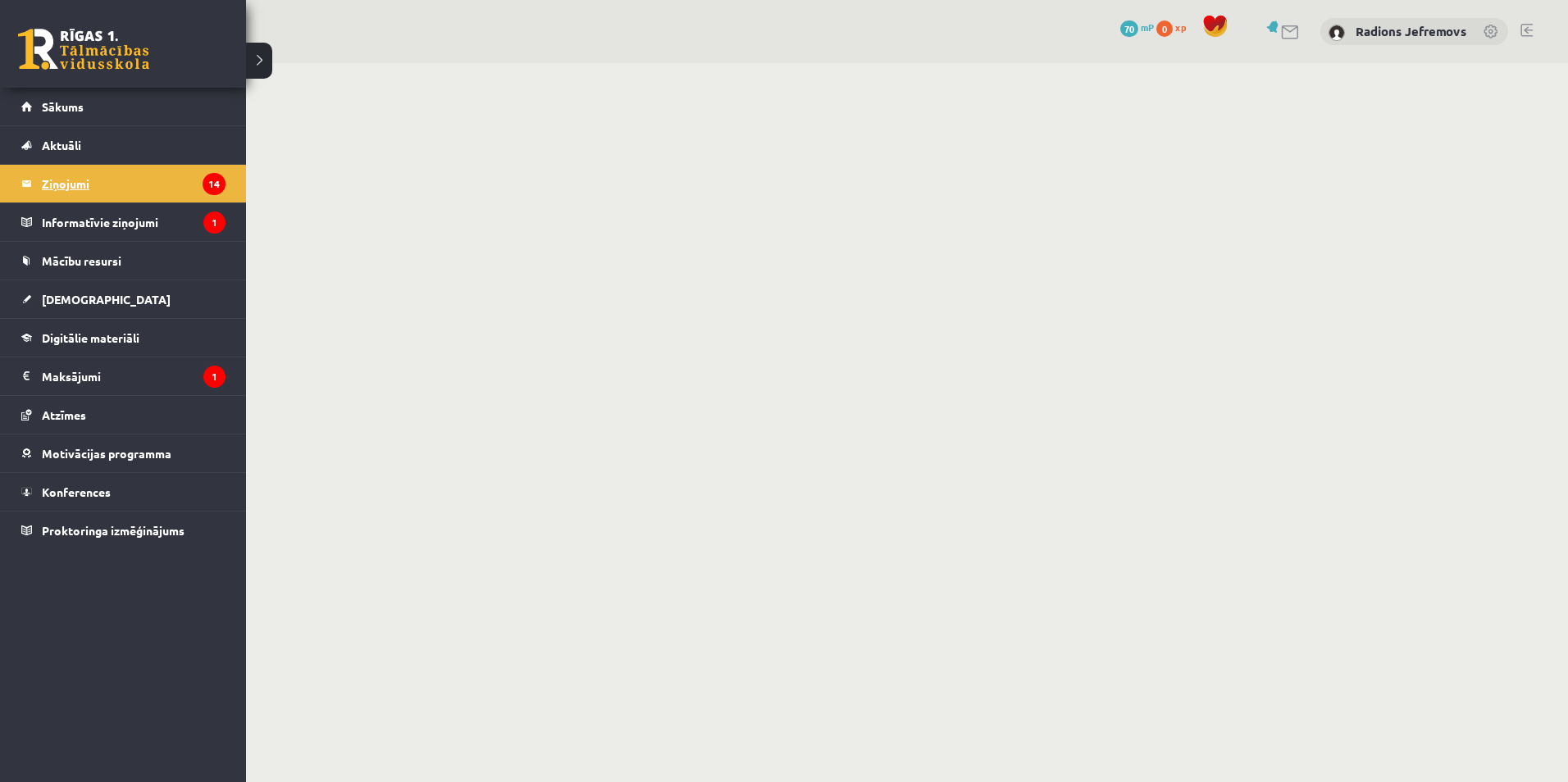
click at [69, 186] on legend "Ziņojumi 14" at bounding box center [133, 183] width 183 height 37
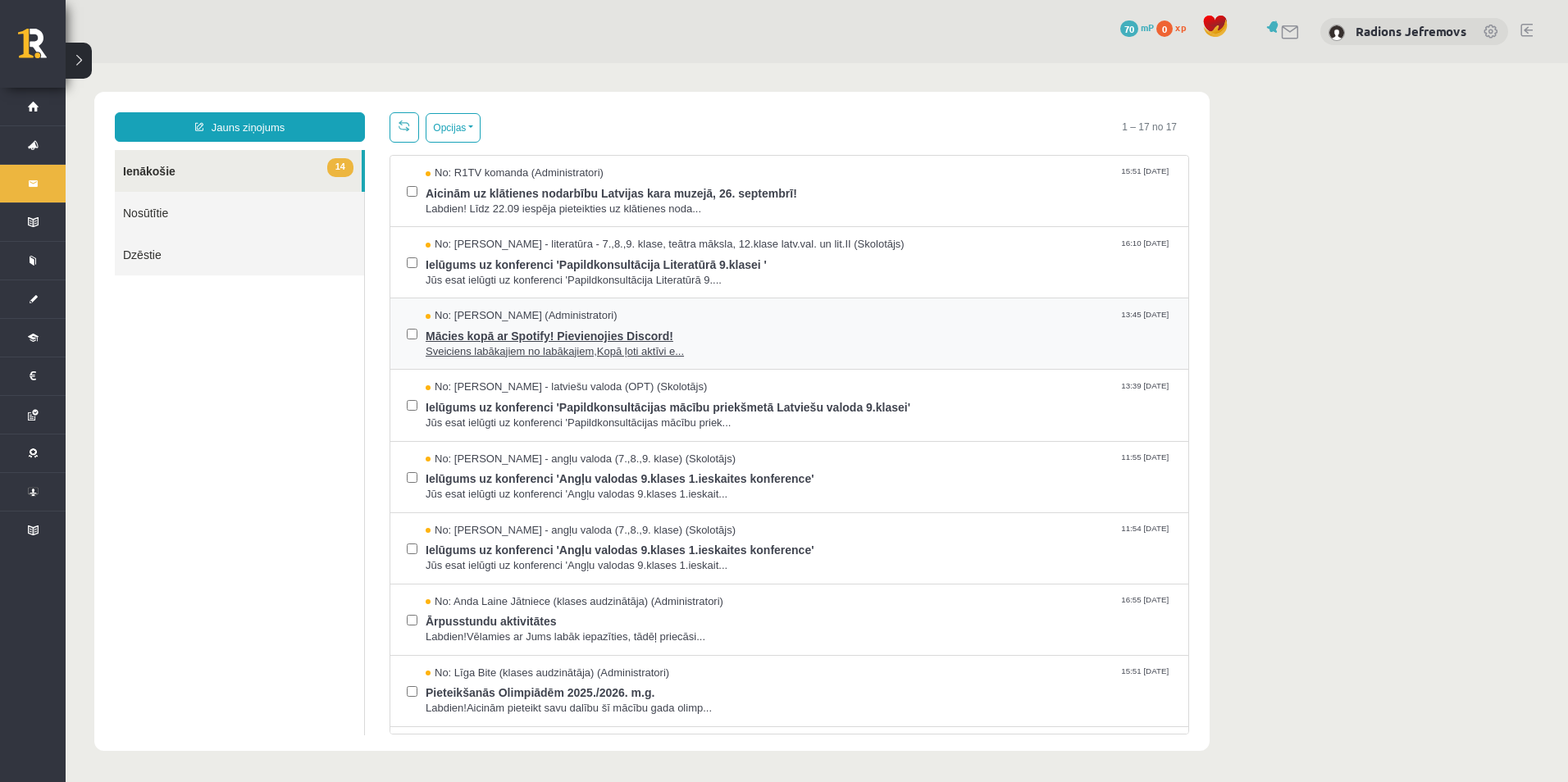
click at [659, 333] on span "Mācies kopā ar Spotify! Pievienojies Discord!" at bounding box center [798, 334] width 746 height 20
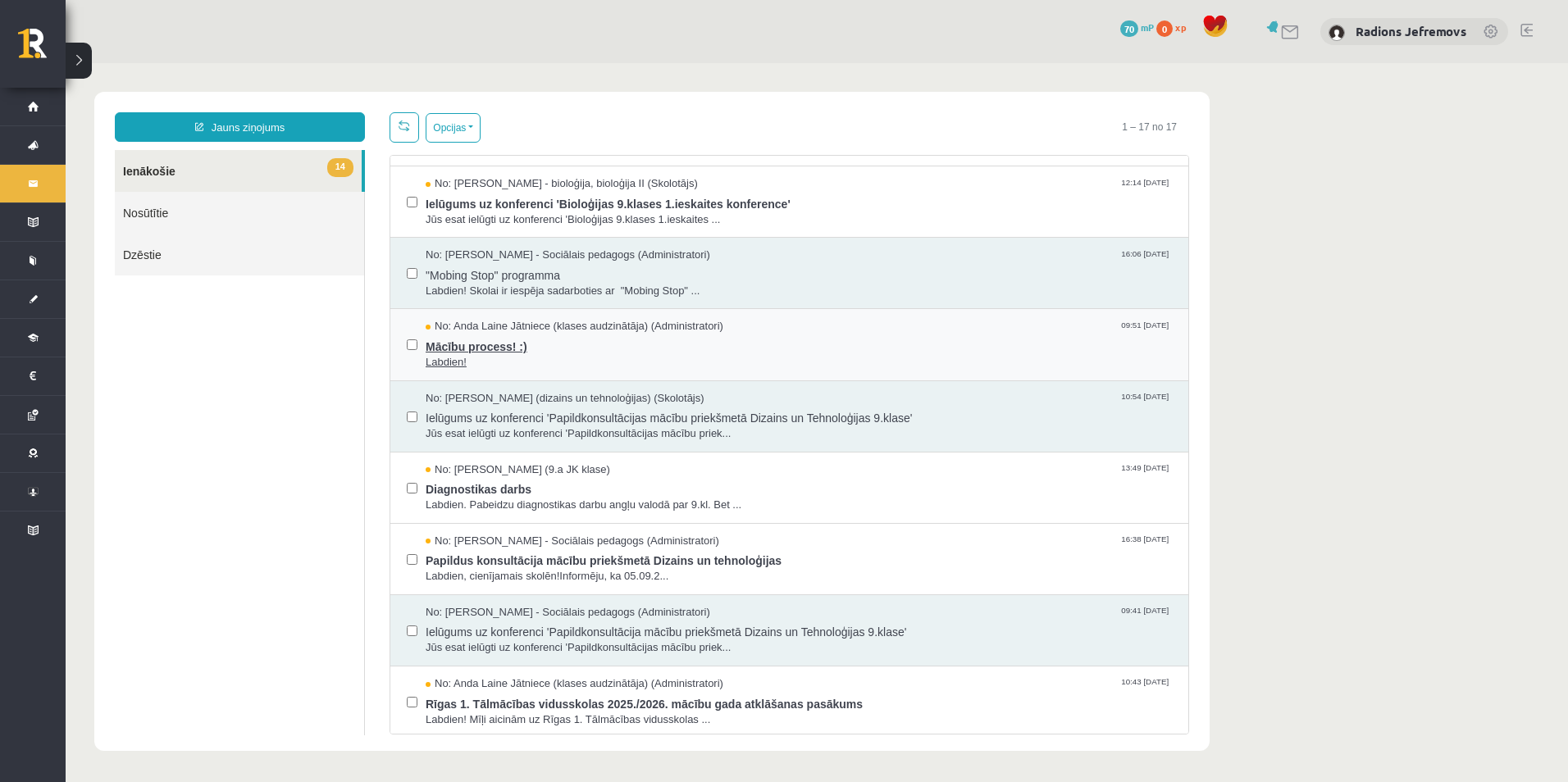
scroll to position [635, 0]
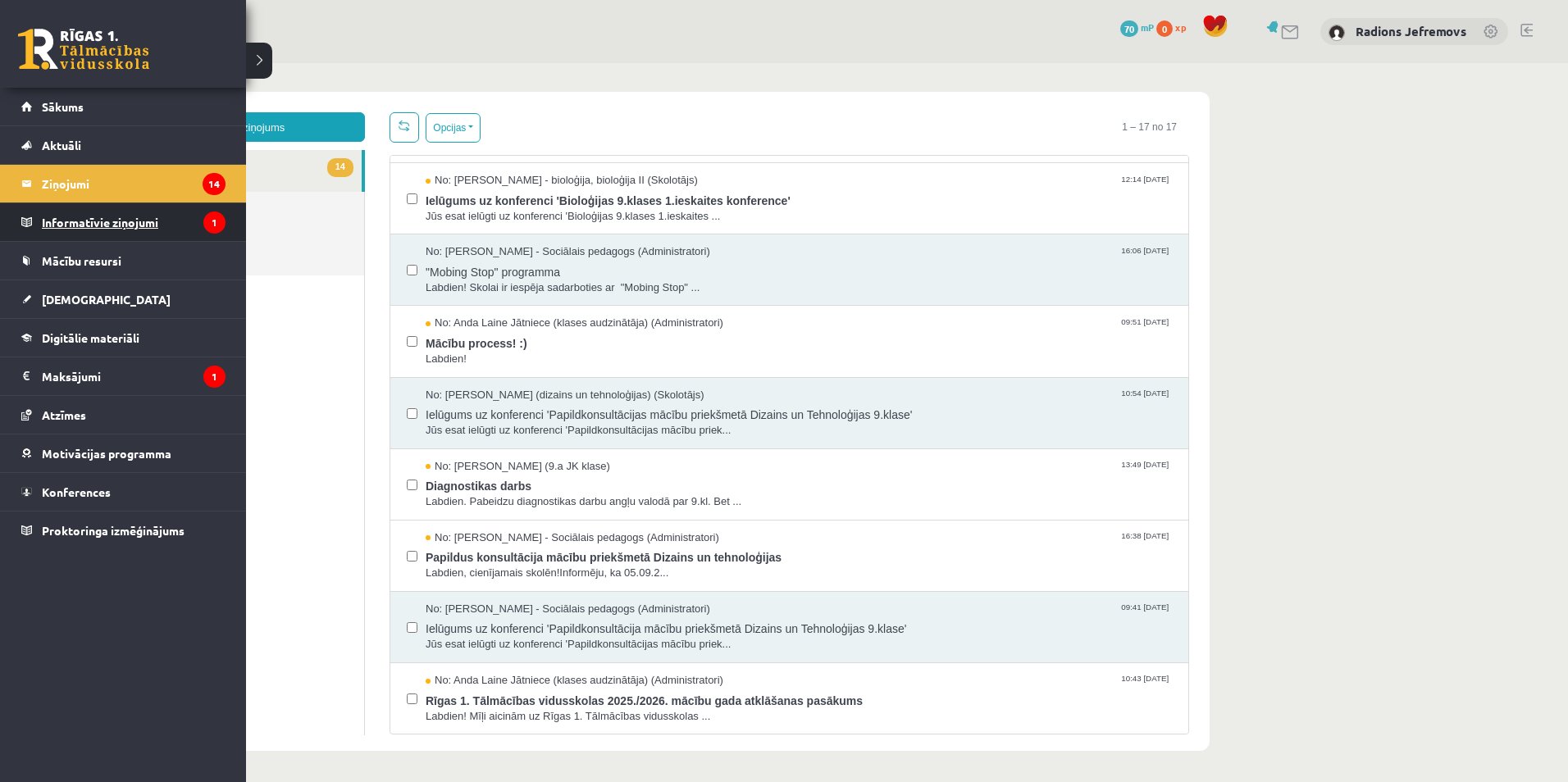
click at [89, 220] on legend "Informatīvie ziņojumi 1" at bounding box center [133, 222] width 183 height 37
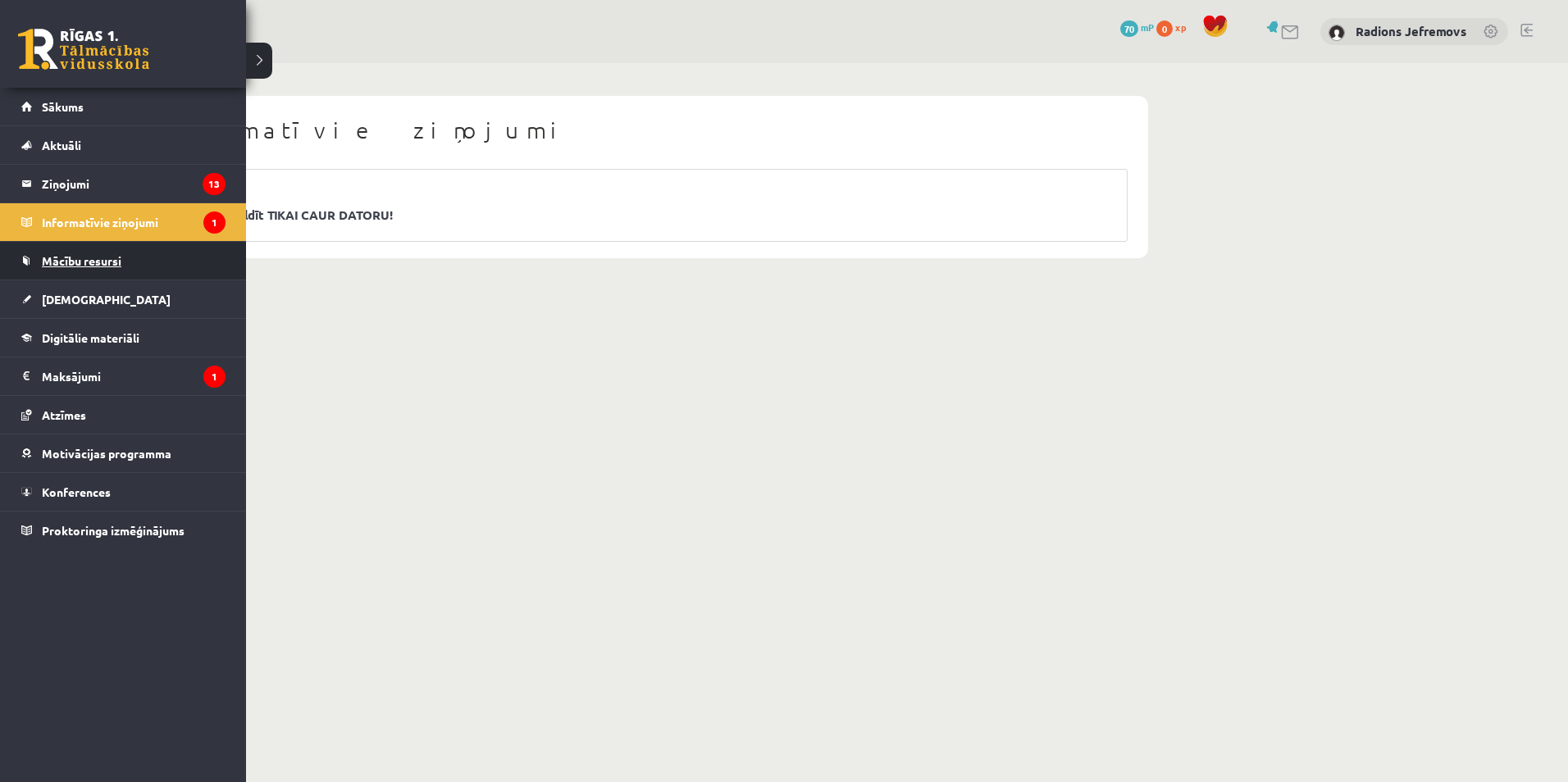
click at [47, 274] on link "Mācību resursi" at bounding box center [123, 260] width 204 height 37
